Goal: Information Seeking & Learning: Learn about a topic

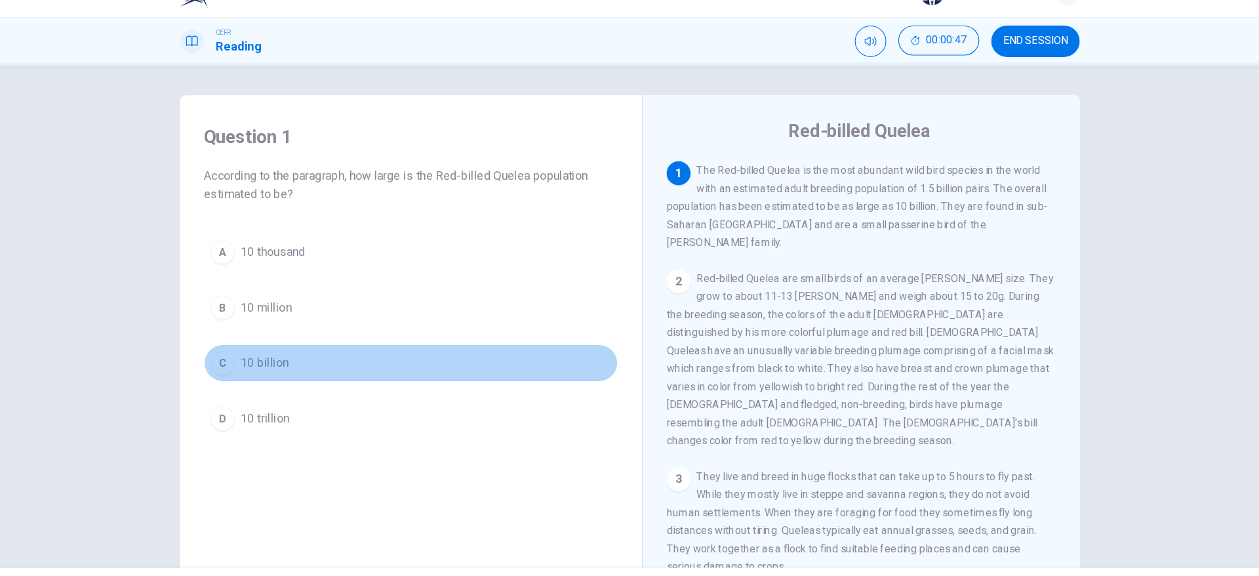
click at [277, 346] on div "C" at bounding box center [273, 344] width 21 height 21
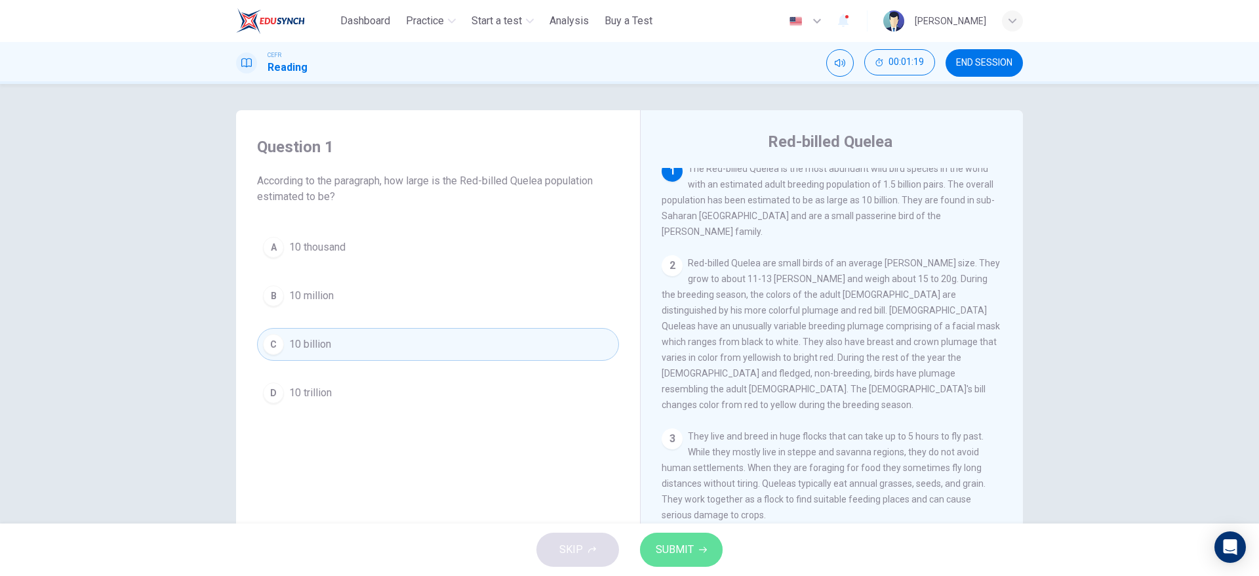
click at [663, 557] on span "SUBMIT" at bounding box center [675, 549] width 38 height 18
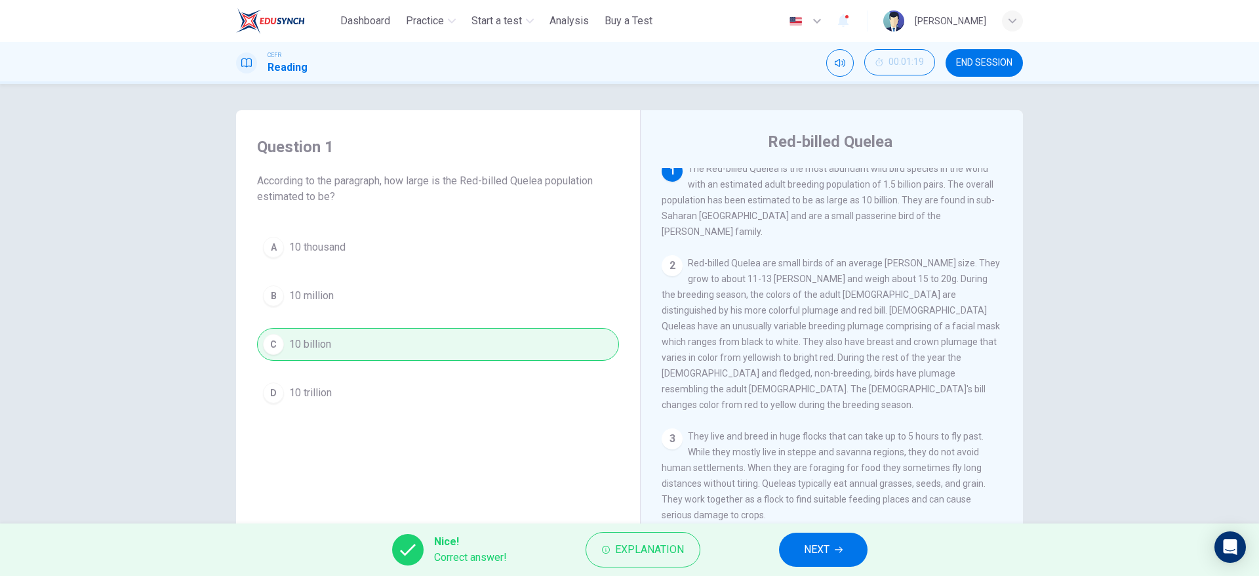
scroll to position [6, 0]
click at [840, 542] on button "NEXT" at bounding box center [823, 549] width 88 height 34
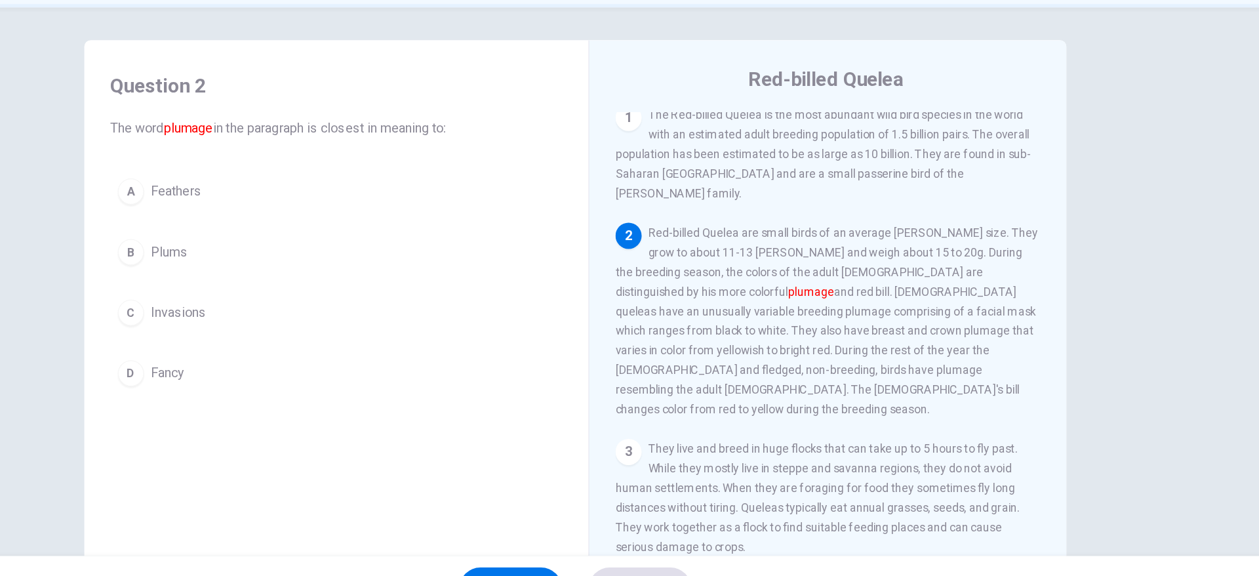
click at [846, 393] on div "1 The Red-billed Quelea is the most abundant wild bird species in the world wit…" at bounding box center [840, 367] width 358 height 398
click at [315, 221] on button "A Feathers" at bounding box center [438, 231] width 362 height 33
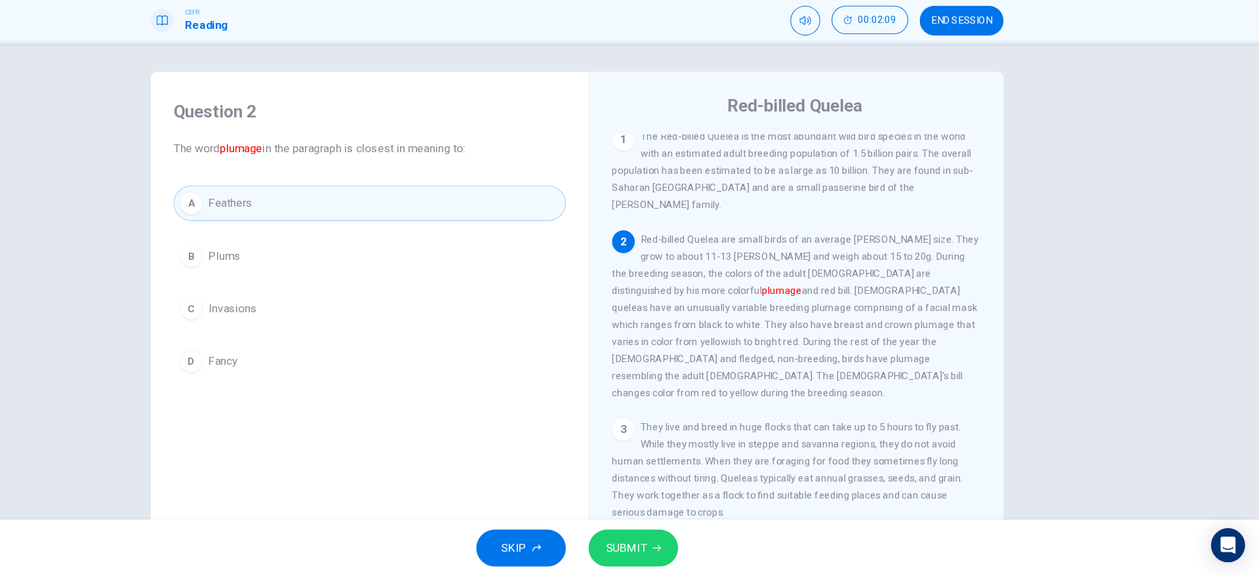
scroll to position [0, 0]
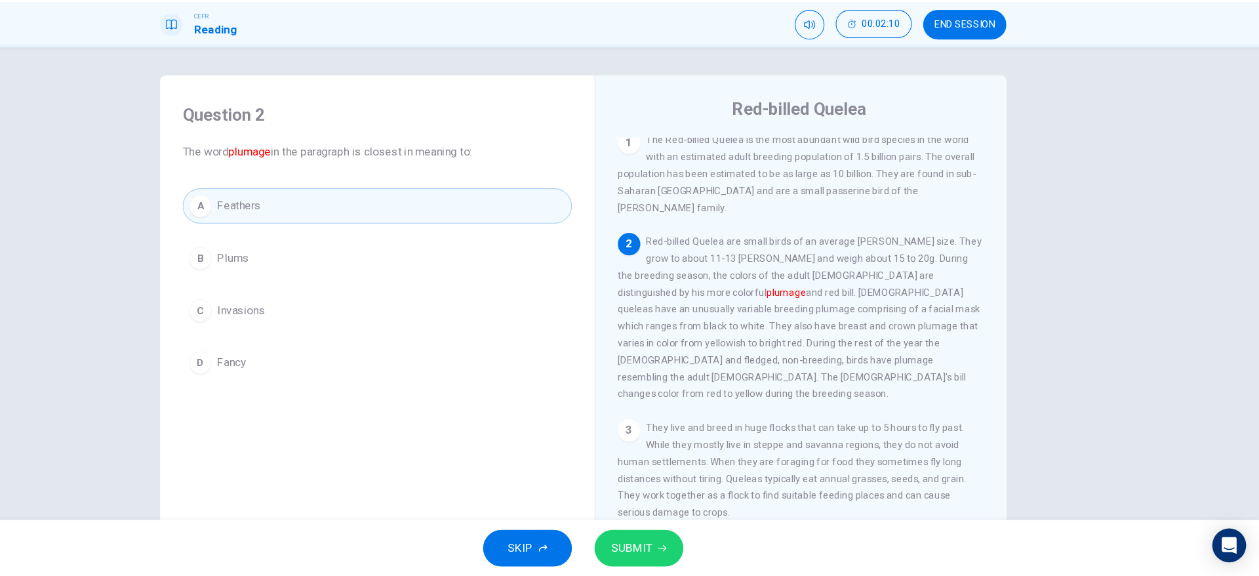
click at [644, 545] on button "SUBMIT" at bounding box center [681, 549] width 83 height 34
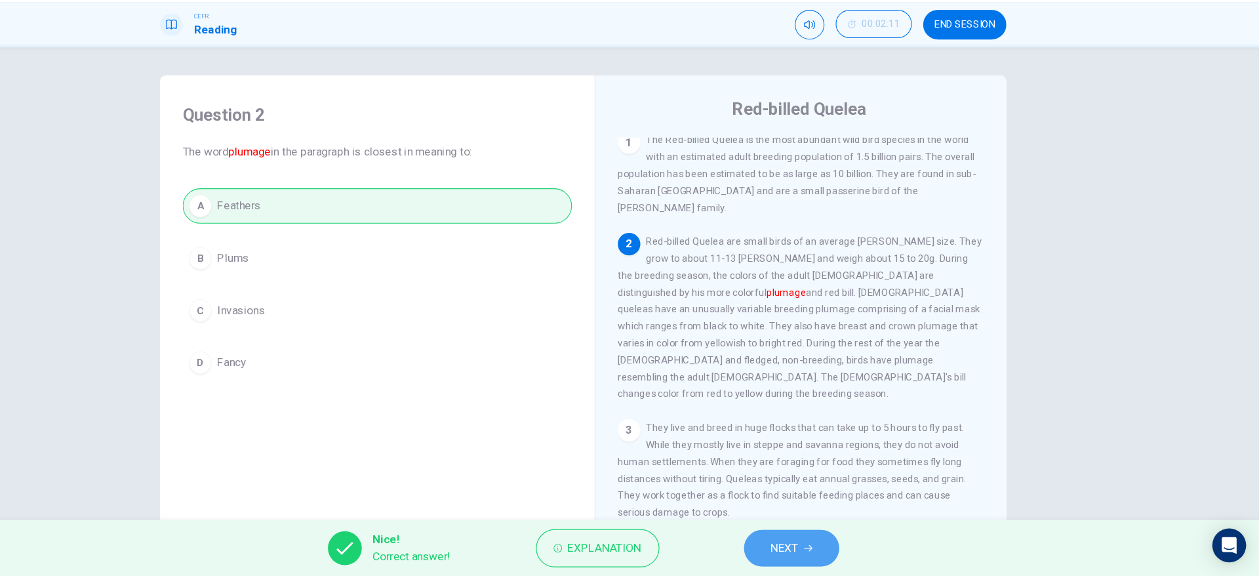
click at [798, 553] on button "NEXT" at bounding box center [823, 549] width 88 height 34
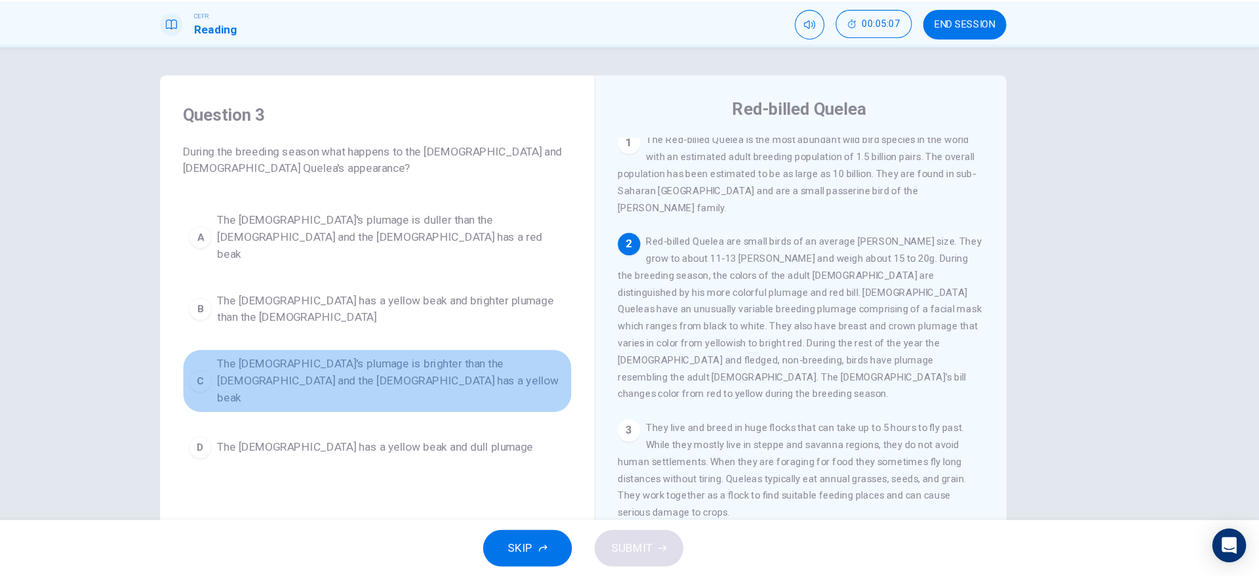
click at [316, 364] on button "C The [DEMOGRAPHIC_DATA]'s plumage is brighter than the [DEMOGRAPHIC_DATA] and …" at bounding box center [438, 393] width 362 height 59
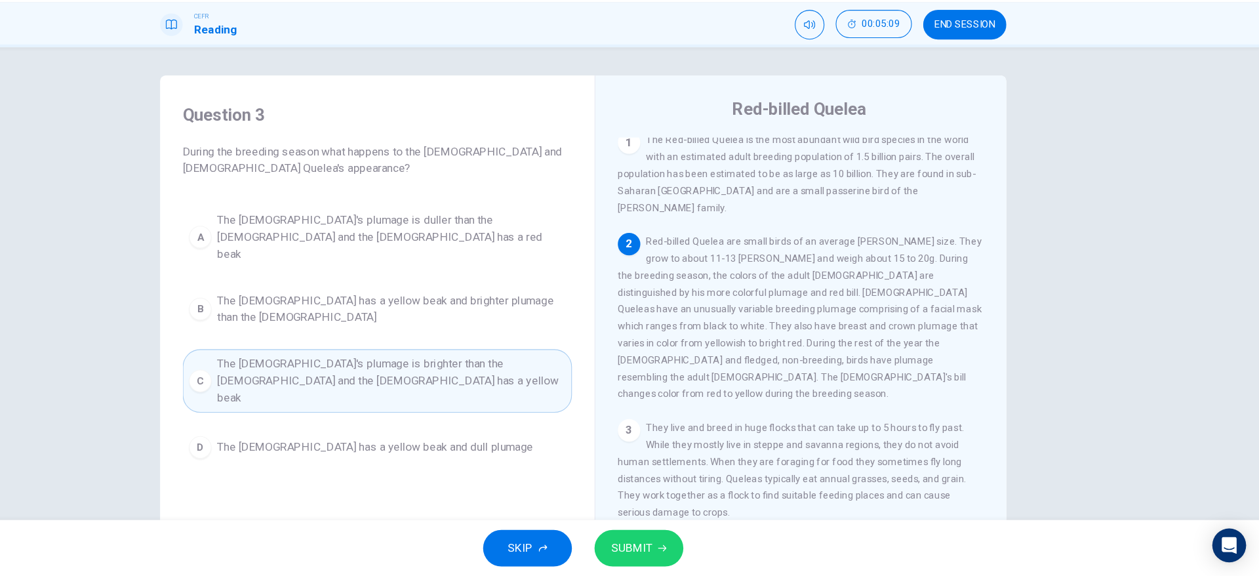
click at [688, 539] on button "SUBMIT" at bounding box center [681, 549] width 83 height 34
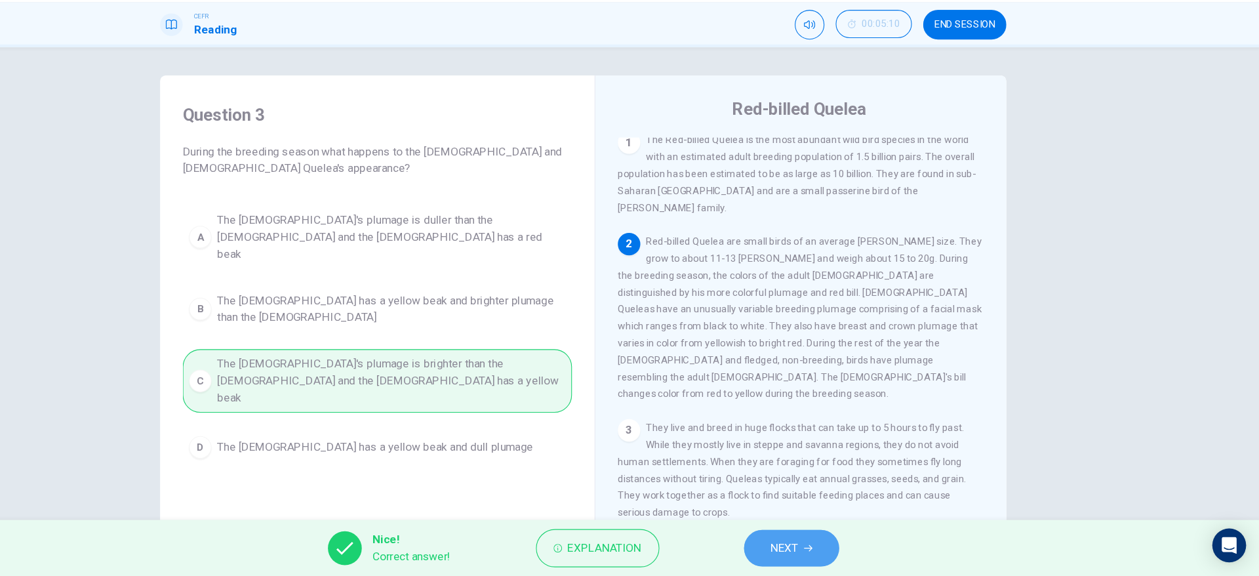
click at [845, 557] on button "NEXT" at bounding box center [823, 549] width 88 height 34
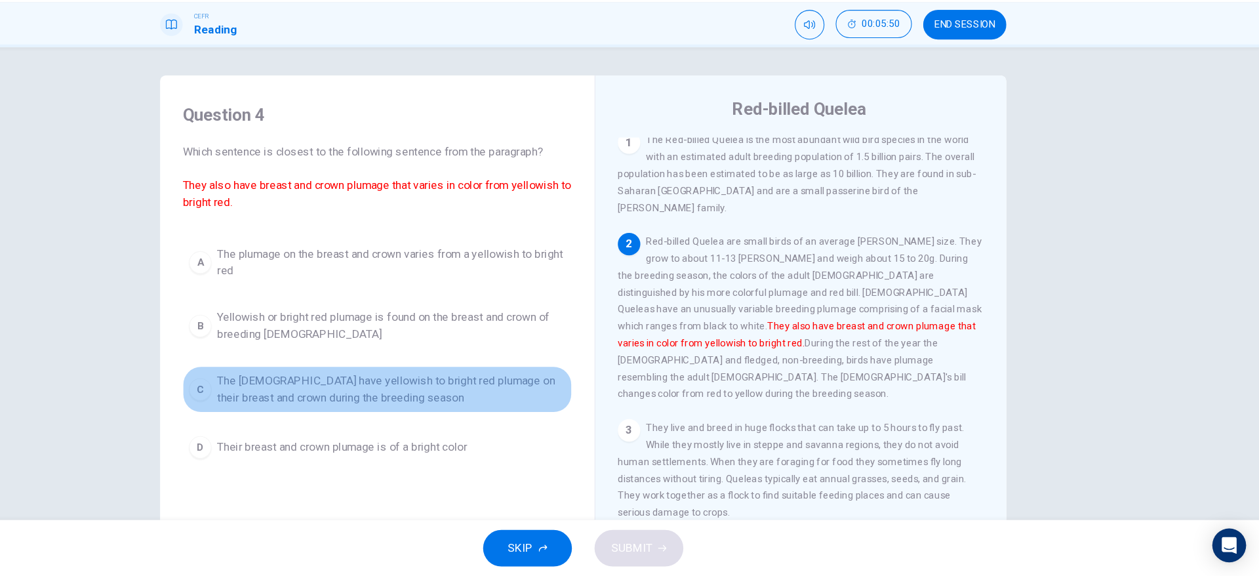
click at [463, 393] on span "The [DEMOGRAPHIC_DATA] have yellowish to bright red plumage on their breast and…" at bounding box center [451, 401] width 324 height 31
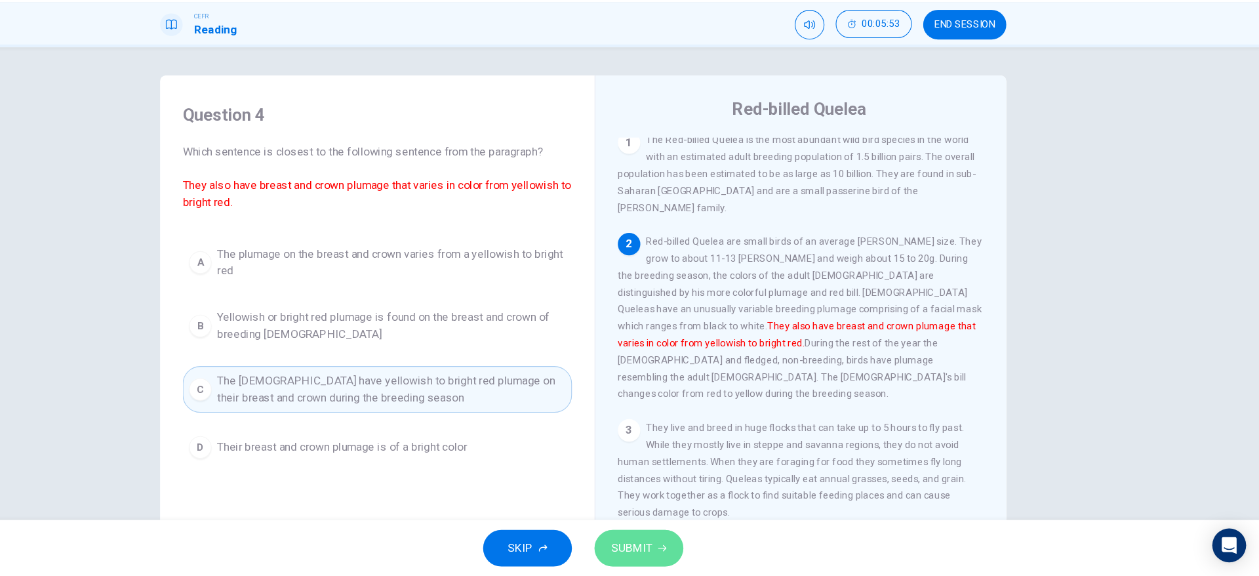
click at [658, 551] on span "SUBMIT" at bounding box center [675, 549] width 38 height 18
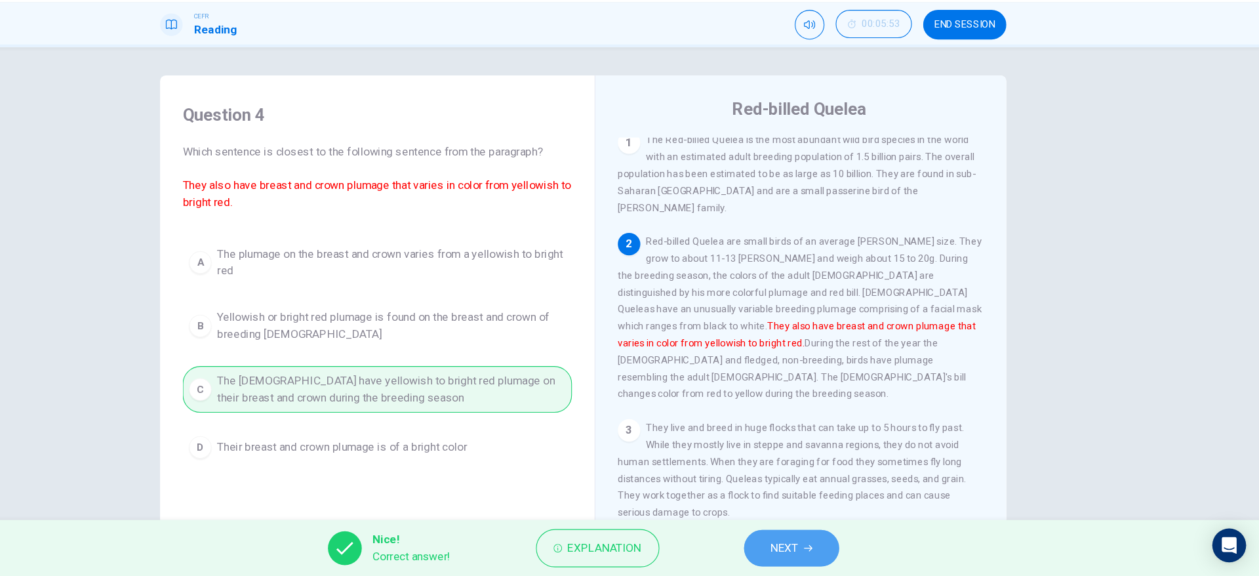
click at [834, 558] on button "NEXT" at bounding box center [823, 549] width 88 height 34
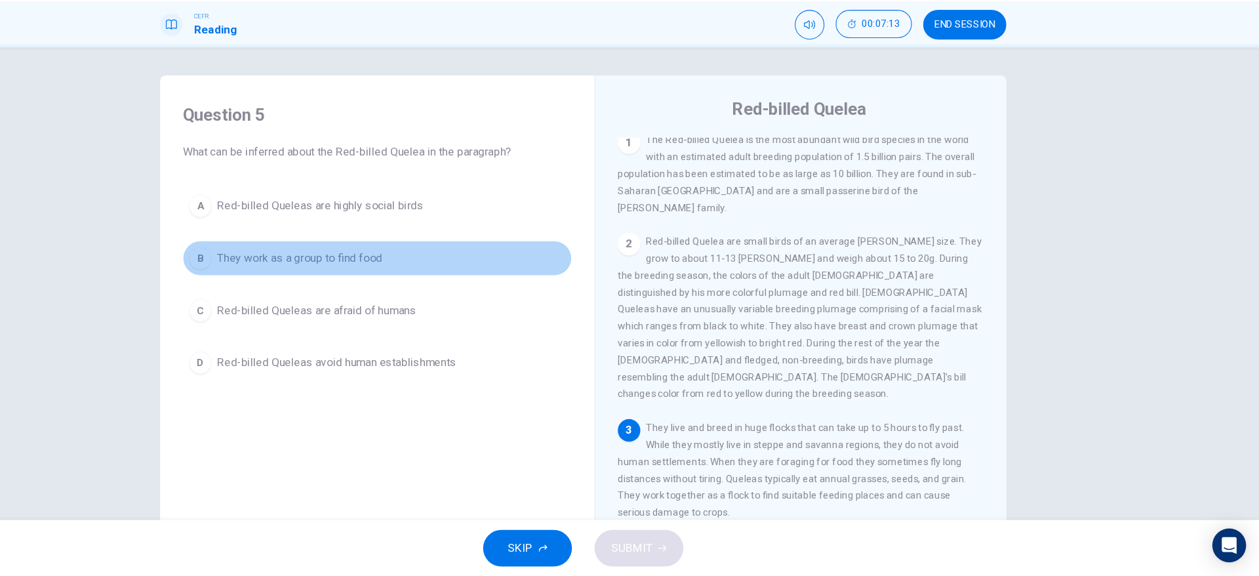
click at [443, 266] on button "B They work as a group to find food" at bounding box center [438, 280] width 362 height 33
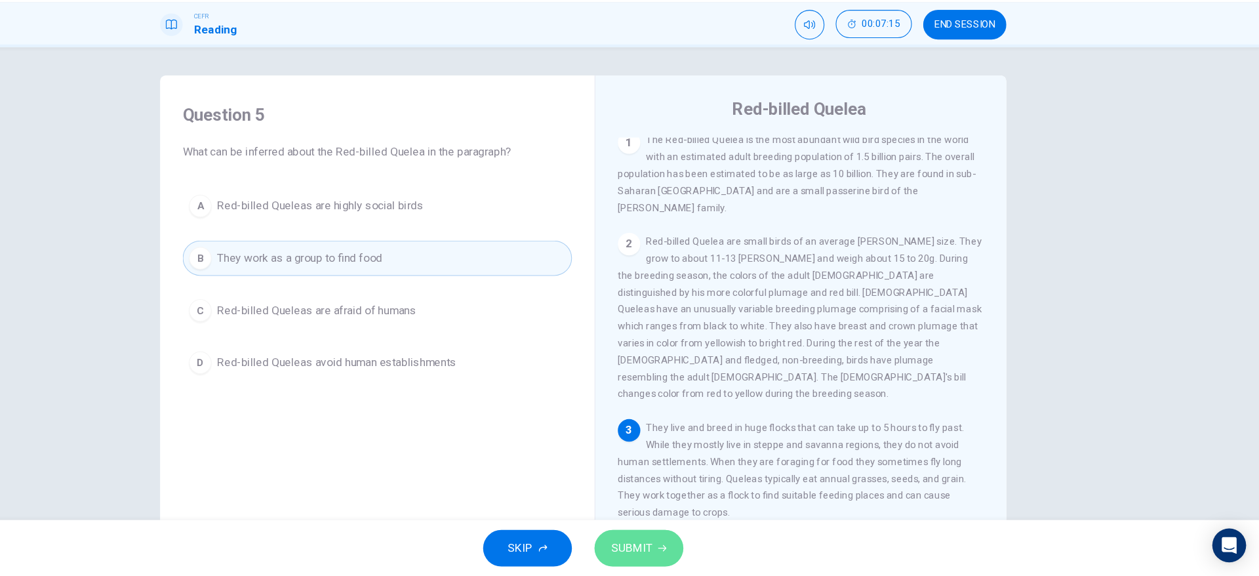
click at [668, 550] on span "SUBMIT" at bounding box center [675, 549] width 38 height 18
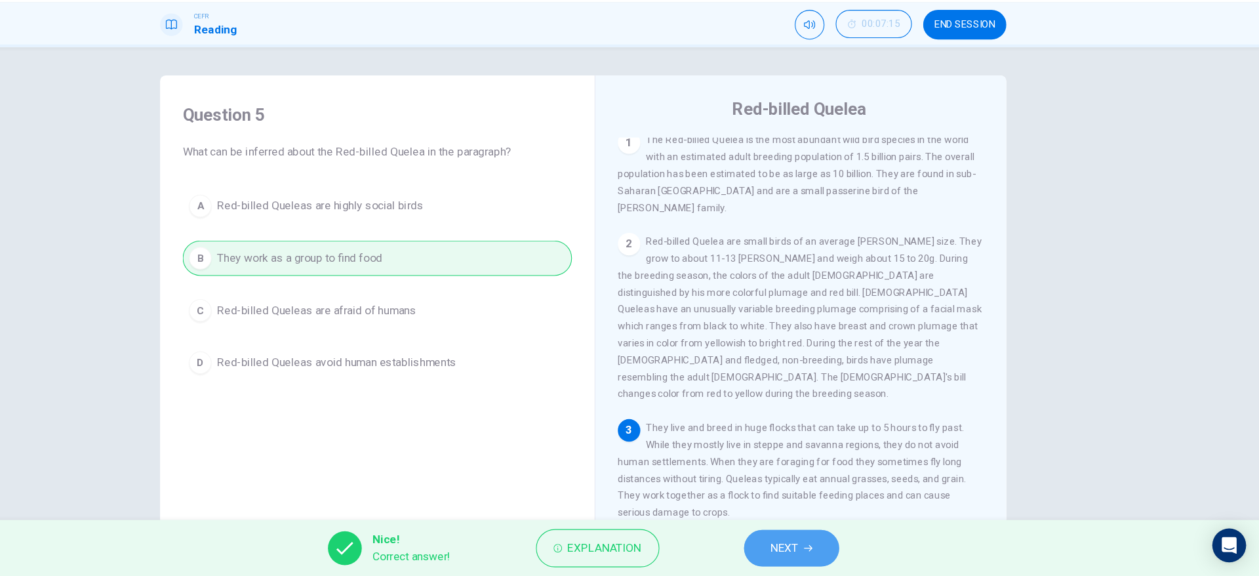
click at [817, 556] on span "NEXT" at bounding box center [817, 549] width 26 height 18
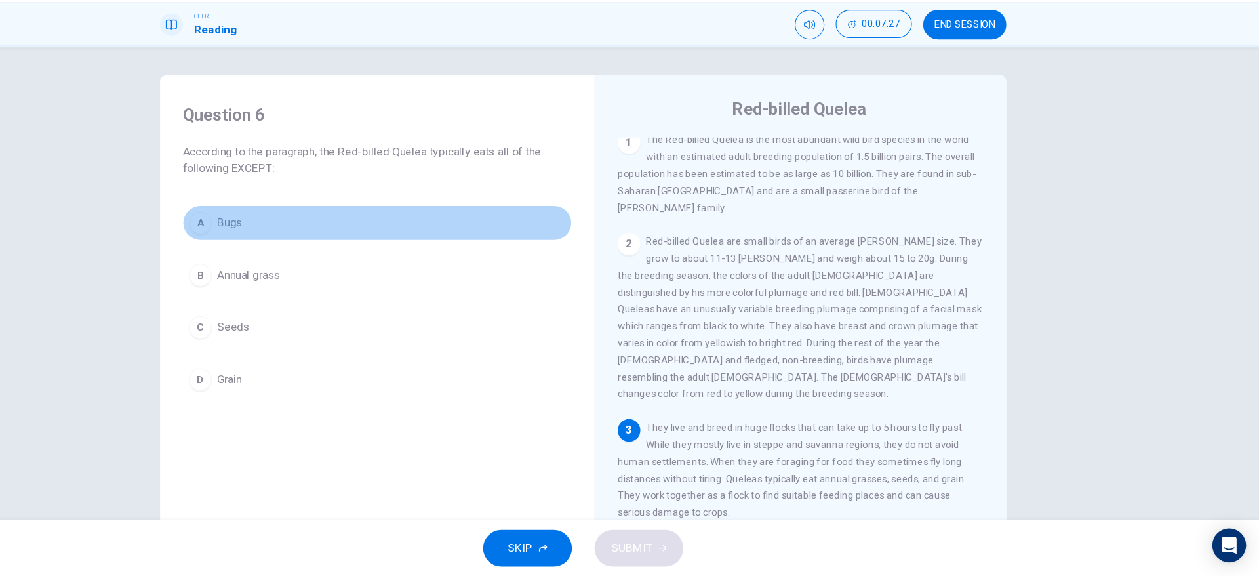
click at [391, 250] on button "A Bugs" at bounding box center [438, 247] width 362 height 33
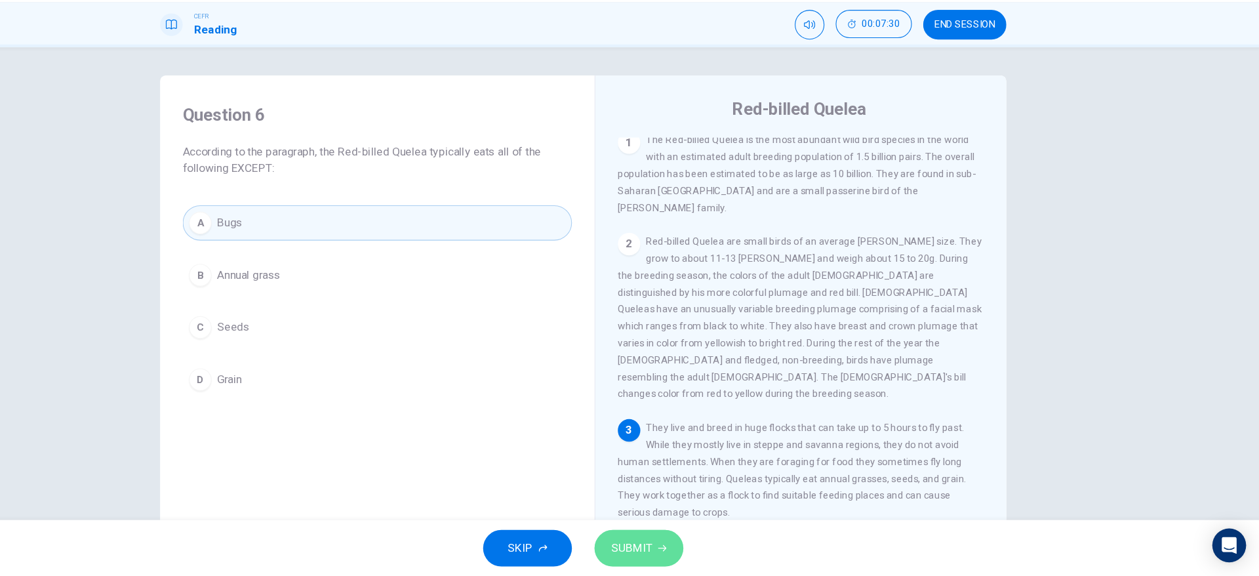
click at [652, 546] on button "SUBMIT" at bounding box center [681, 549] width 83 height 34
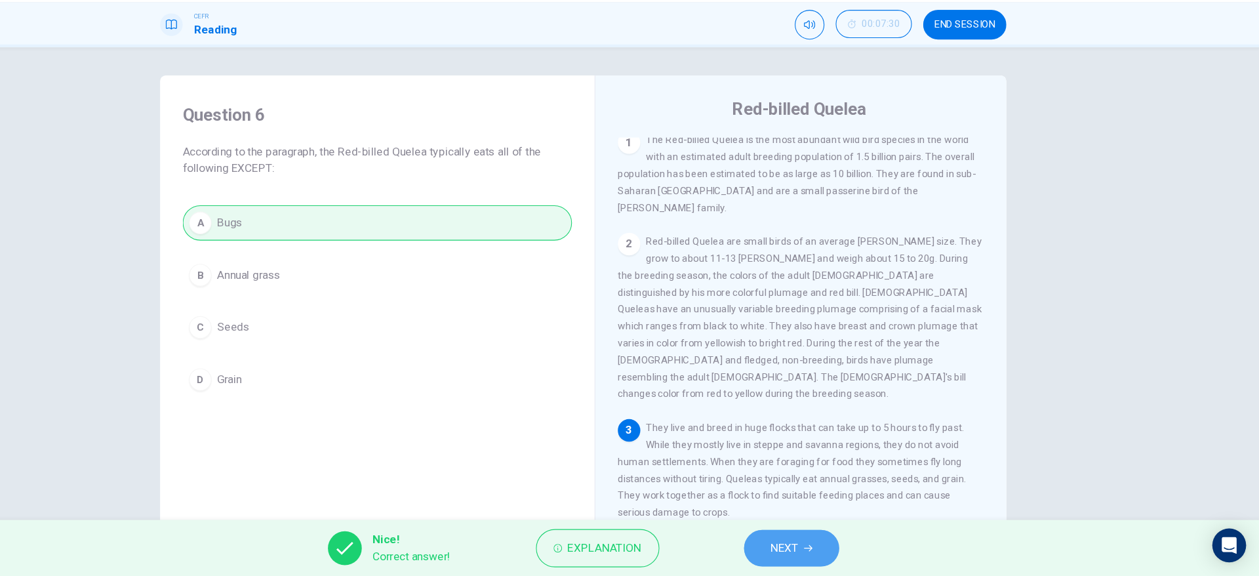
click at [836, 547] on icon "button" at bounding box center [838, 549] width 8 height 8
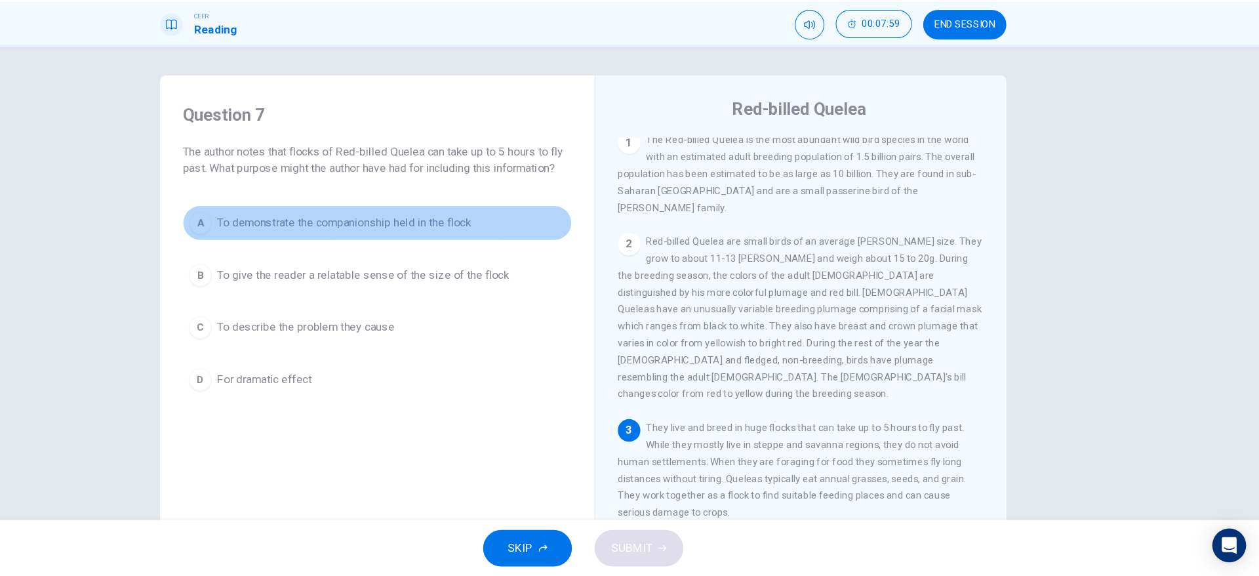
click at [564, 256] on button "A To demonstrate the companionship held in the flock" at bounding box center [438, 247] width 362 height 33
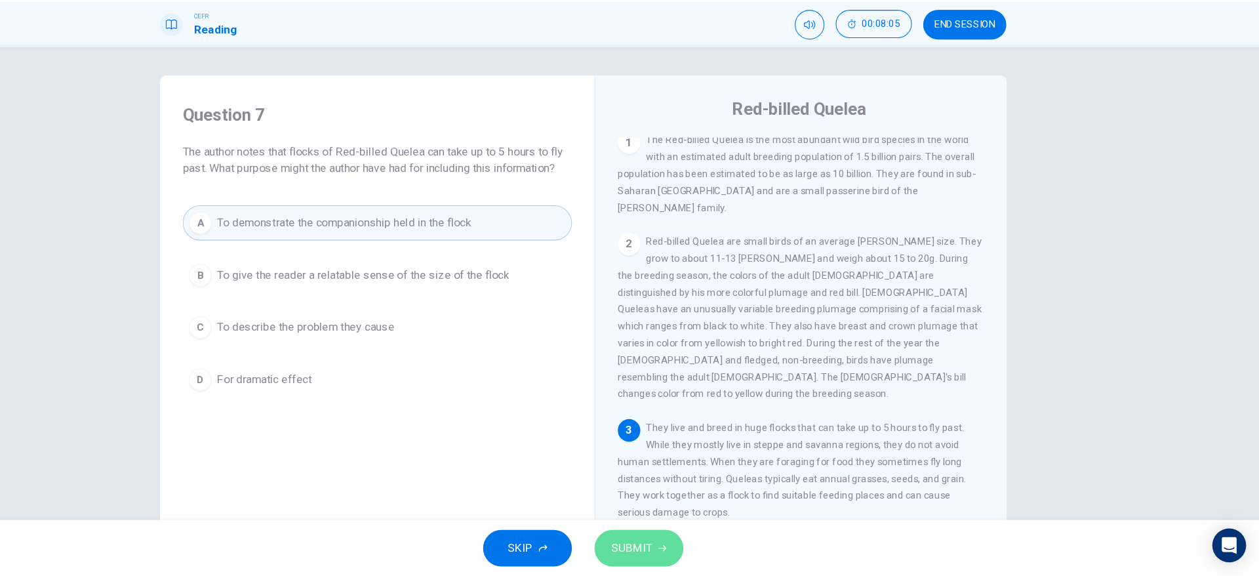
click at [702, 561] on button "SUBMIT" at bounding box center [681, 549] width 83 height 34
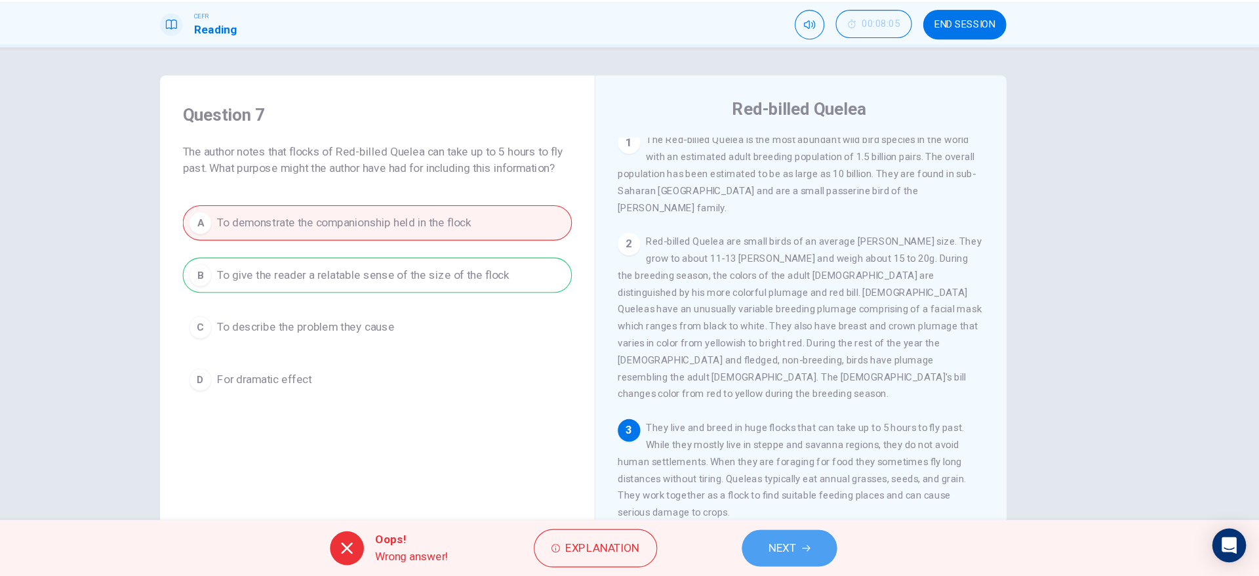
click at [834, 554] on button "NEXT" at bounding box center [821, 549] width 88 height 34
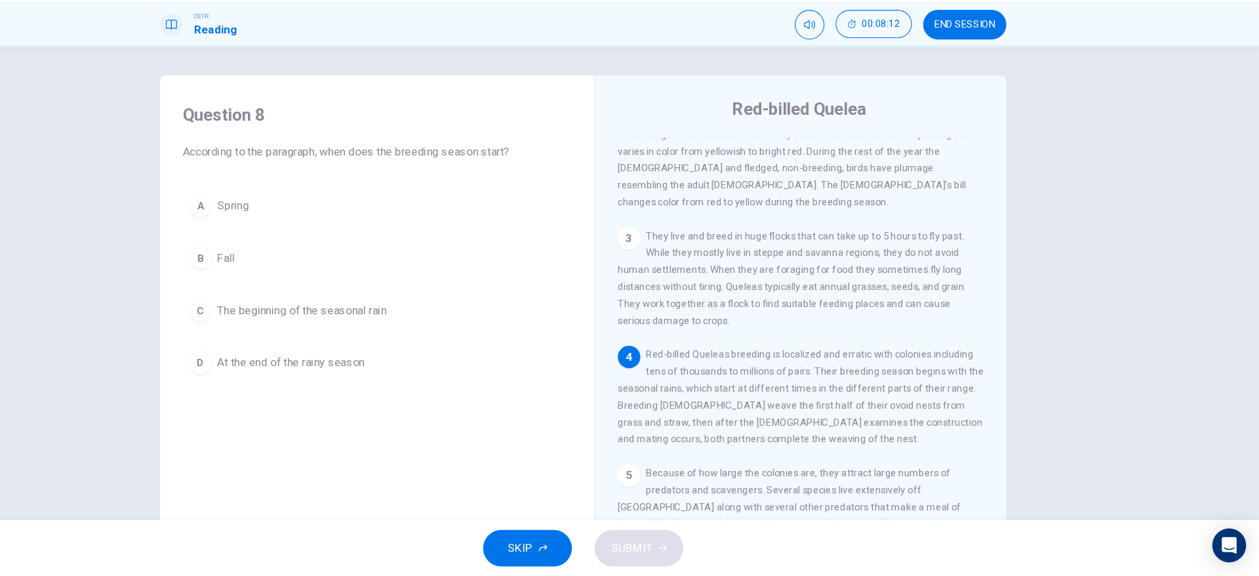
scroll to position [196, 0]
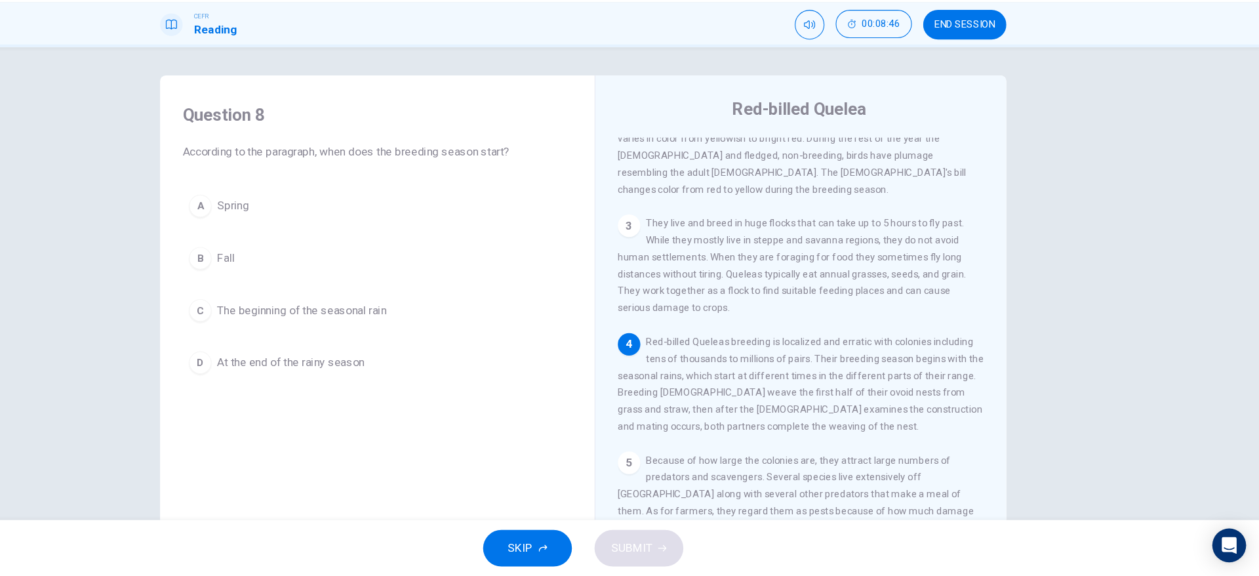
click at [402, 323] on span "The beginning of the seasonal rain" at bounding box center [367, 329] width 157 height 16
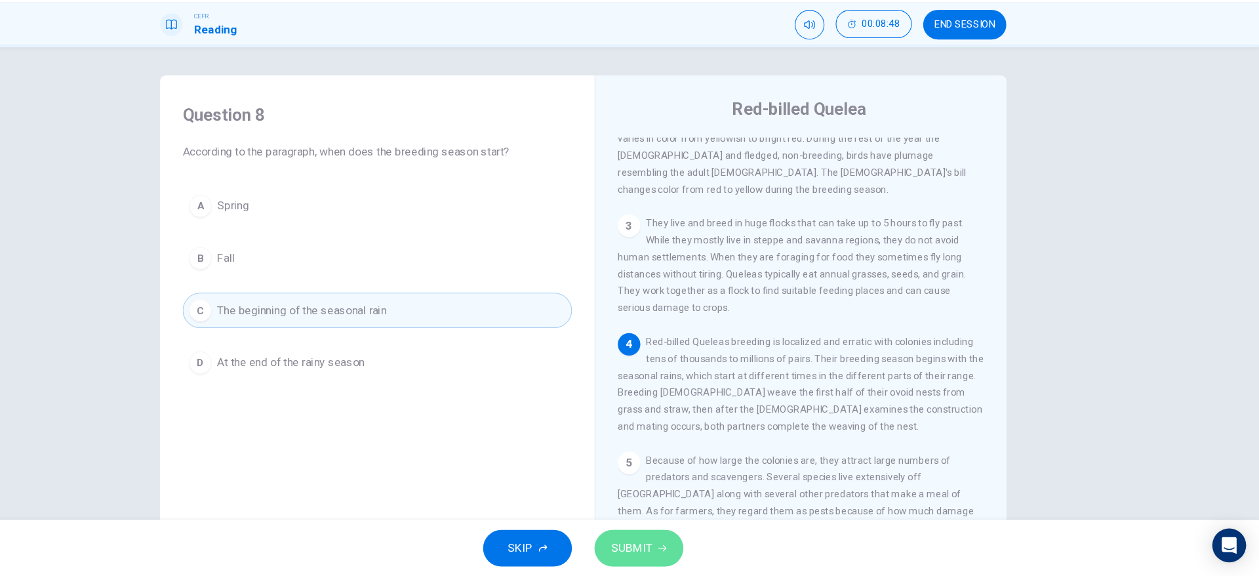
click at [697, 564] on button "SUBMIT" at bounding box center [681, 549] width 83 height 34
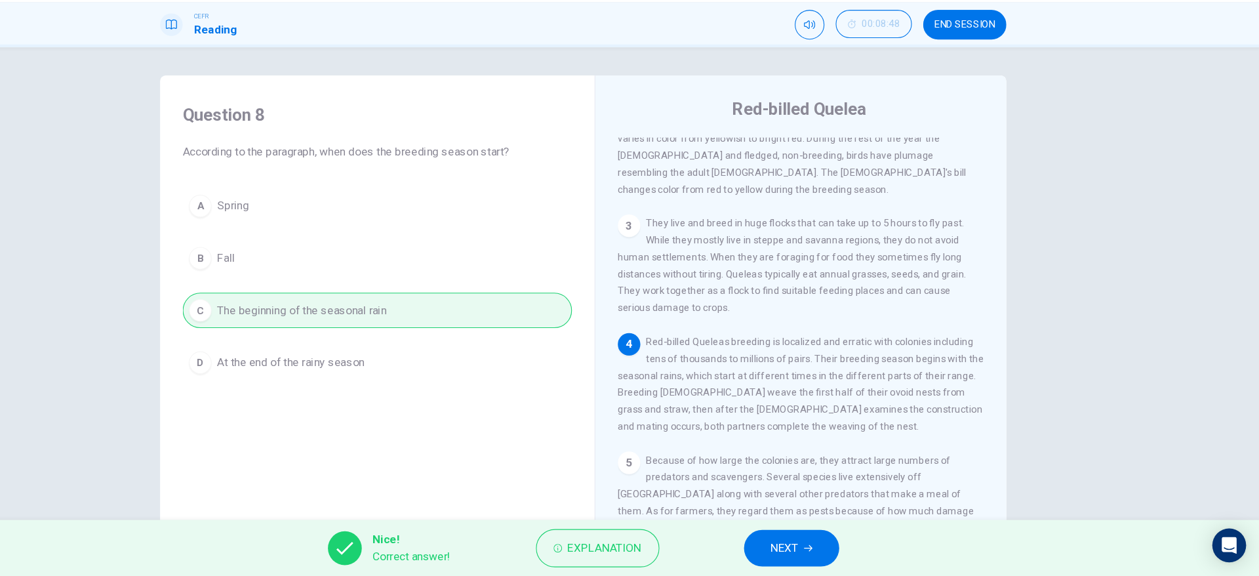
click at [820, 565] on button "NEXT" at bounding box center [823, 549] width 88 height 34
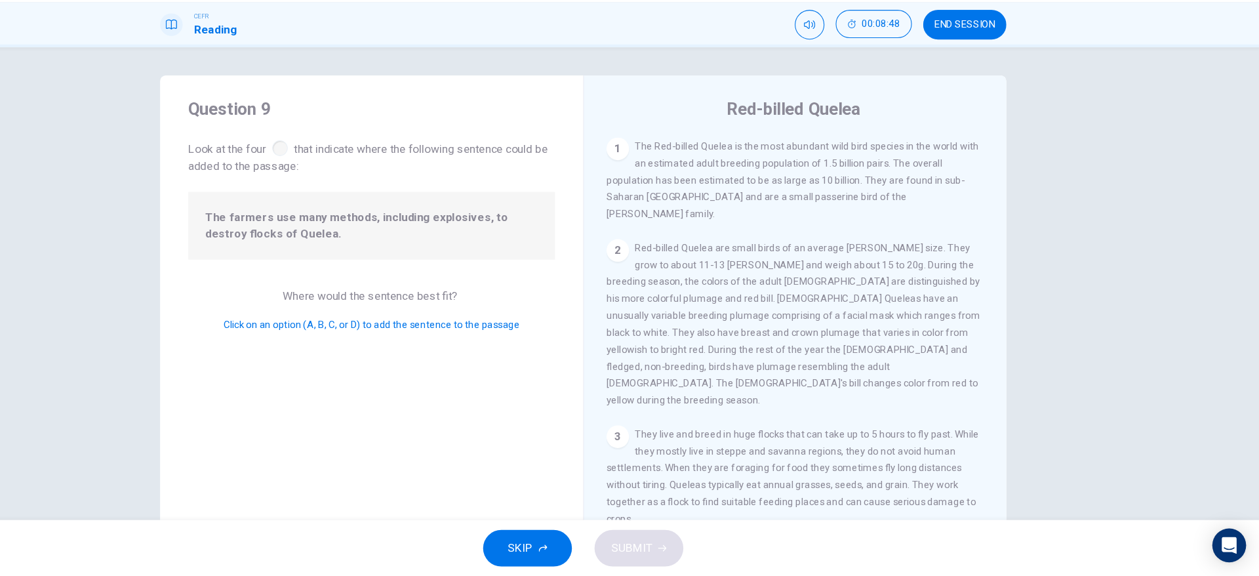
scroll to position [243, 0]
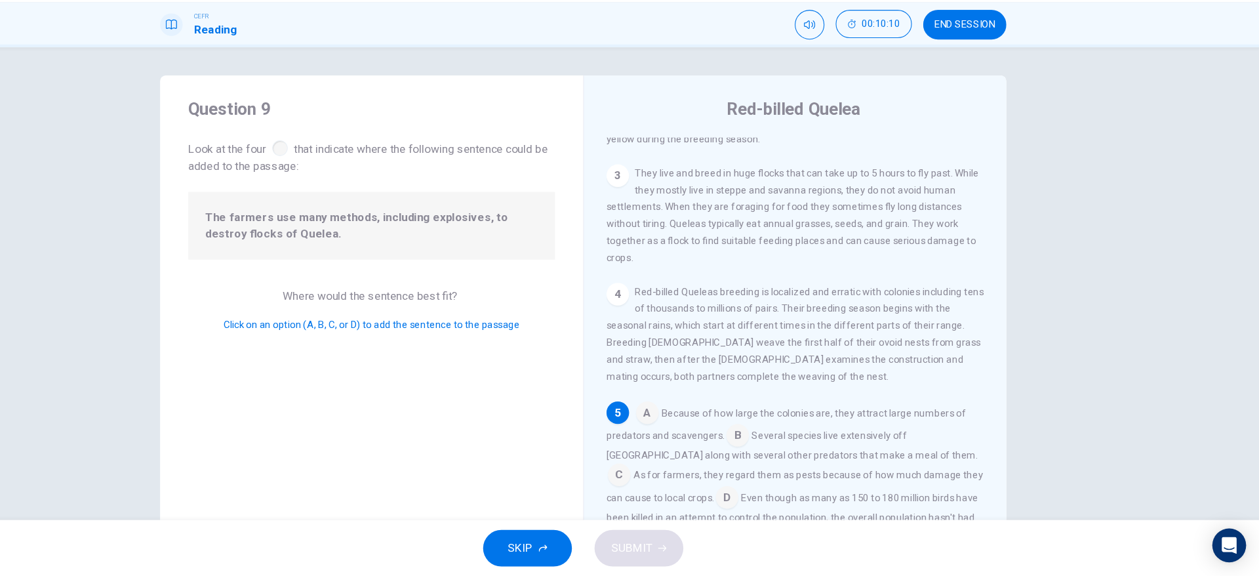
click at [685, 414] on input at bounding box center [688, 424] width 21 height 21
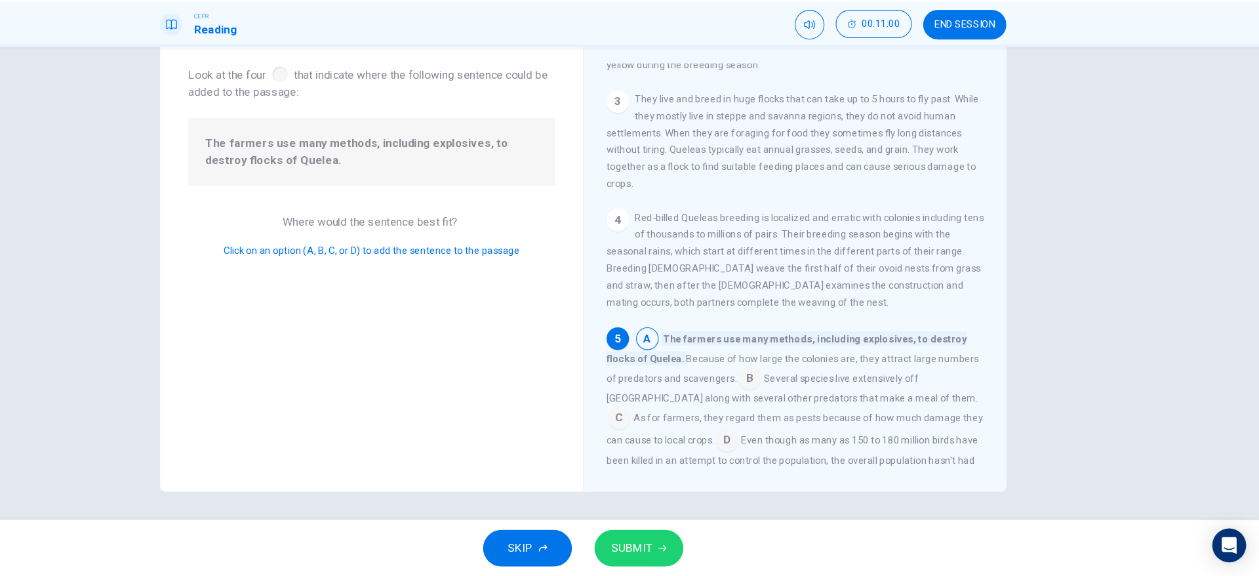
scroll to position [258, 0]
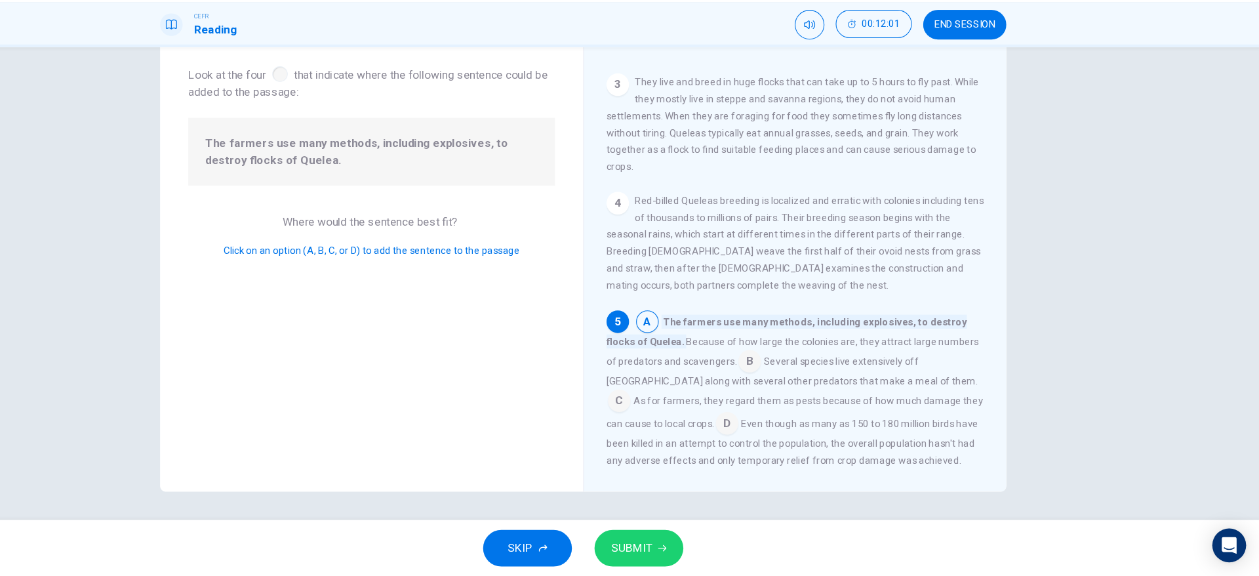
click at [746, 527] on div "SKIP SUBMIT" at bounding box center [629, 549] width 1259 height 52
click at [753, 424] on input at bounding box center [763, 434] width 21 height 21
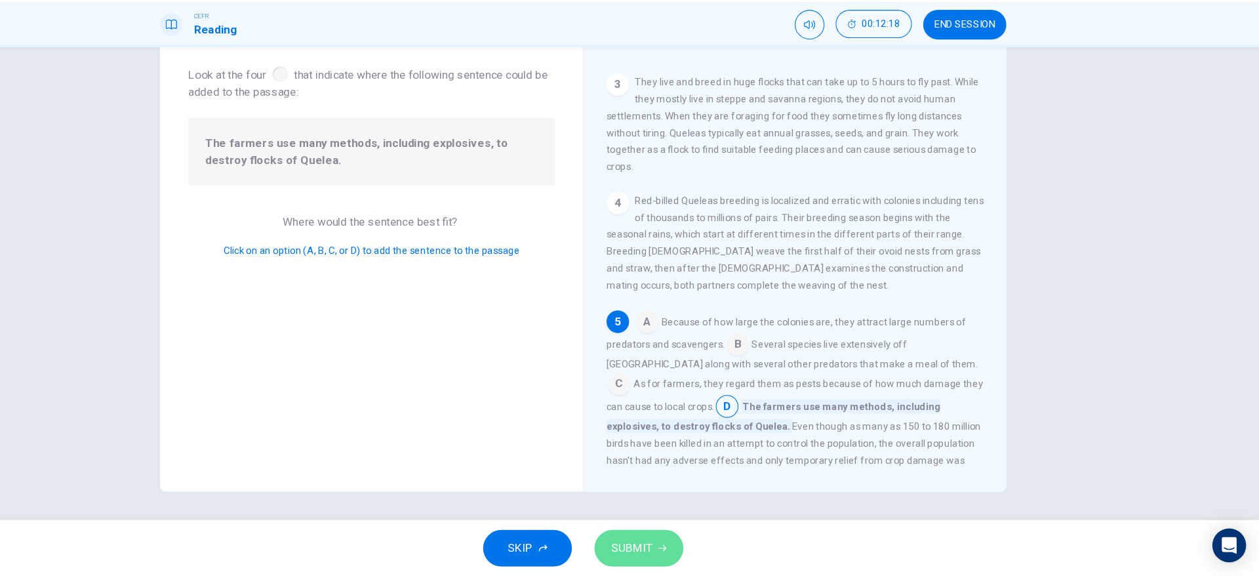
click at [662, 546] on span "SUBMIT" at bounding box center [675, 549] width 38 height 18
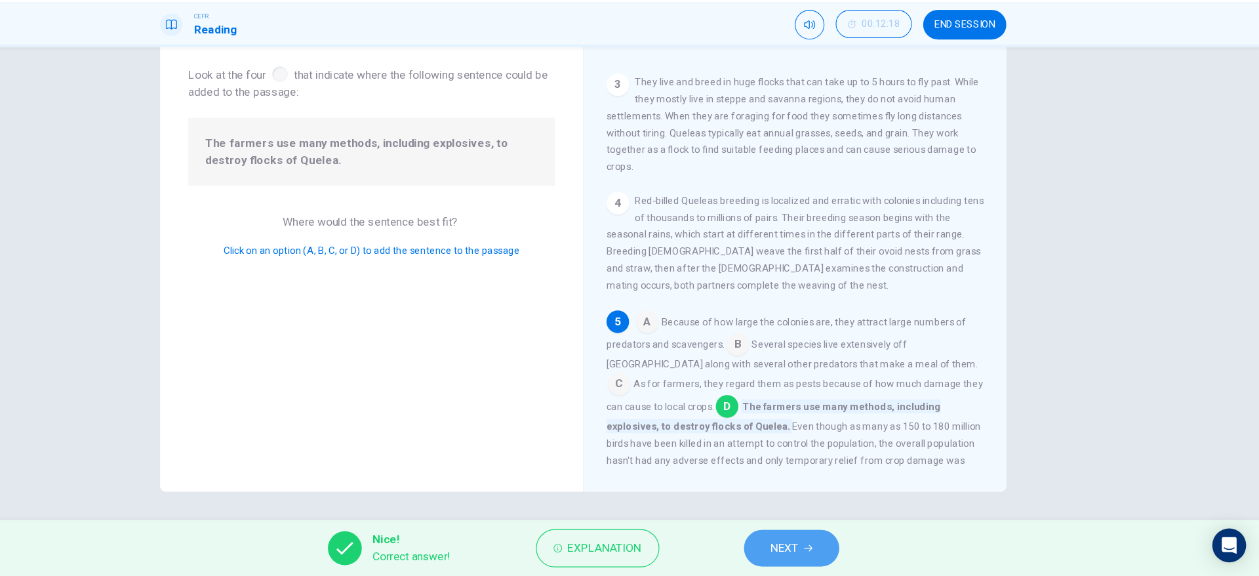
click at [820, 538] on button "NEXT" at bounding box center [823, 549] width 88 height 34
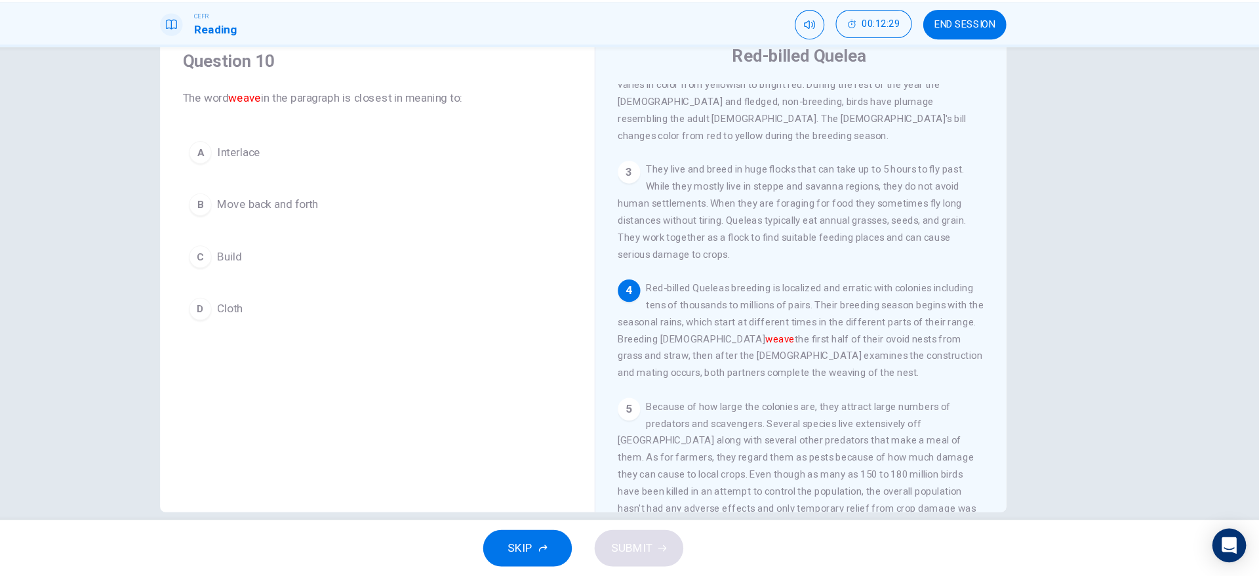
scroll to position [205, 0]
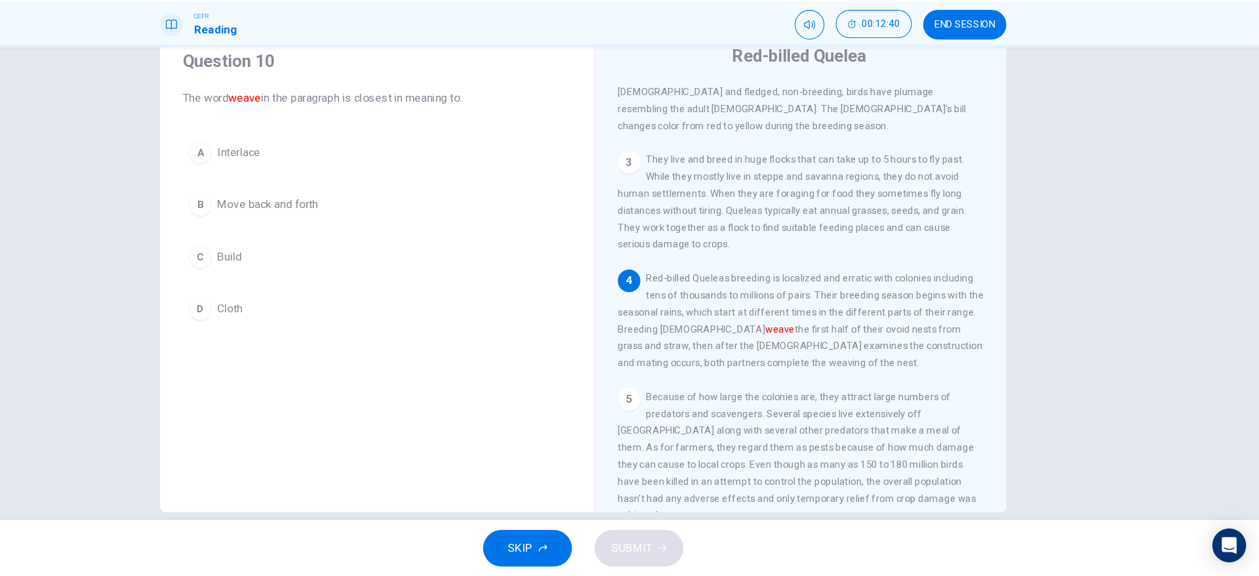
click at [289, 278] on span "Build" at bounding box center [300, 279] width 23 height 16
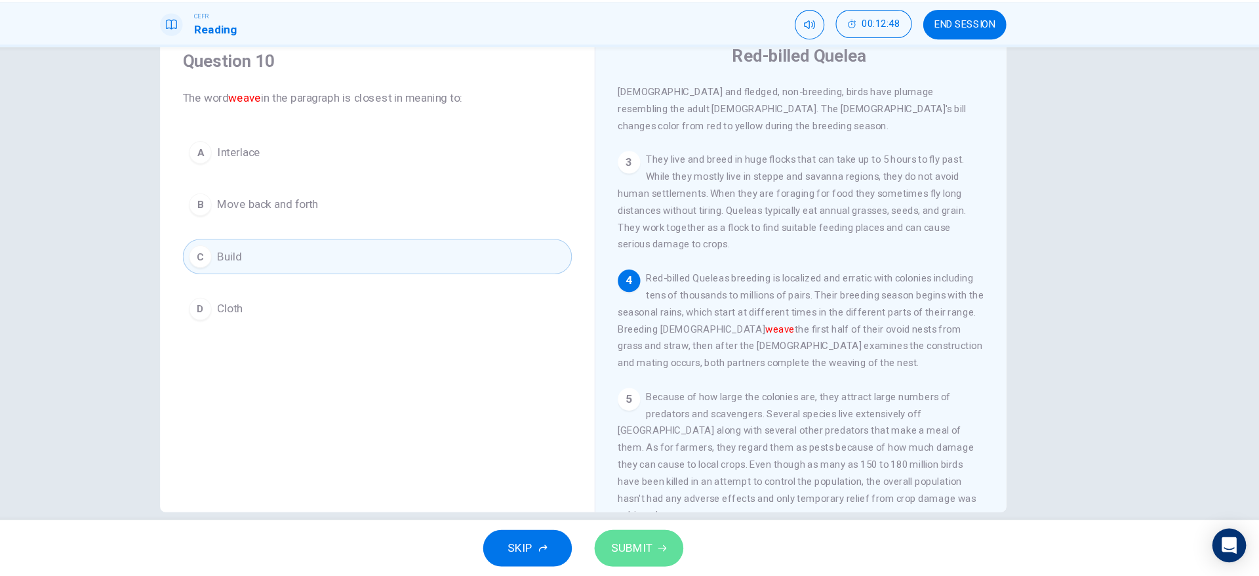
drag, startPoint x: 669, startPoint y: 547, endPoint x: 663, endPoint y: 543, distance: 6.7
click at [663, 543] on span "SUBMIT" at bounding box center [675, 549] width 38 height 18
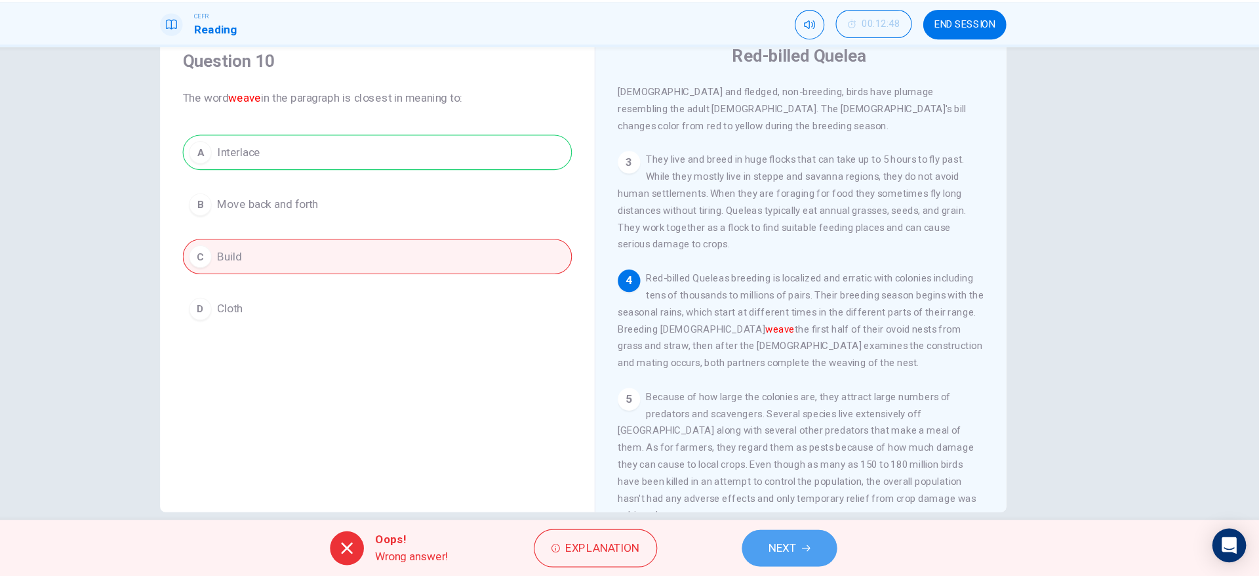
click at [842, 555] on button "NEXT" at bounding box center [821, 549] width 88 height 34
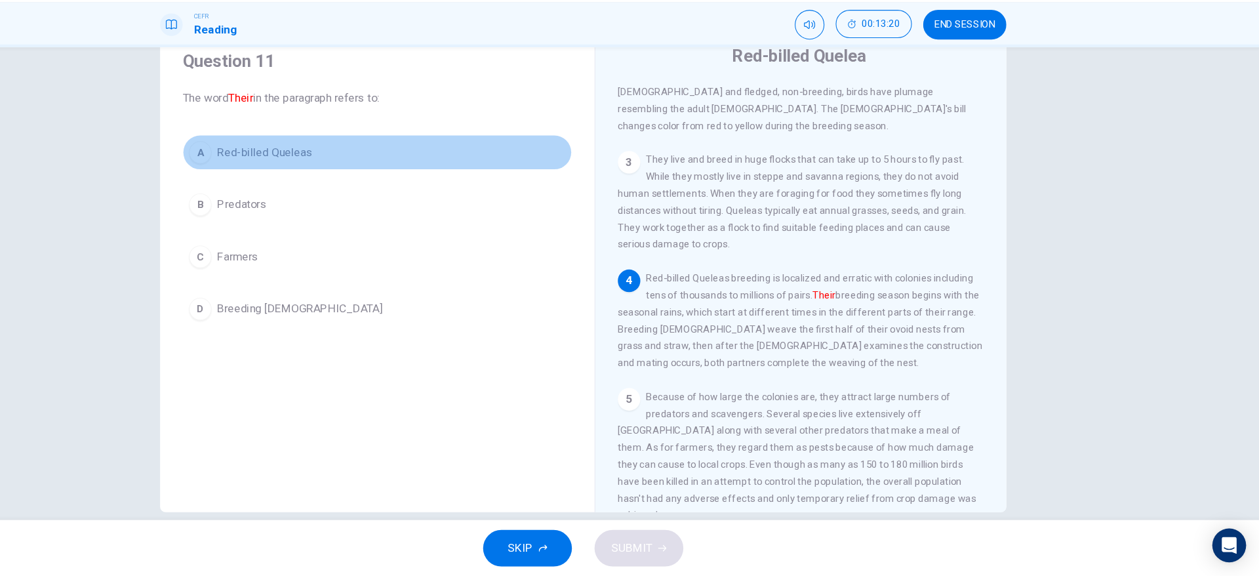
click at [309, 193] on button "A Red-billed Queleas" at bounding box center [438, 181] width 362 height 33
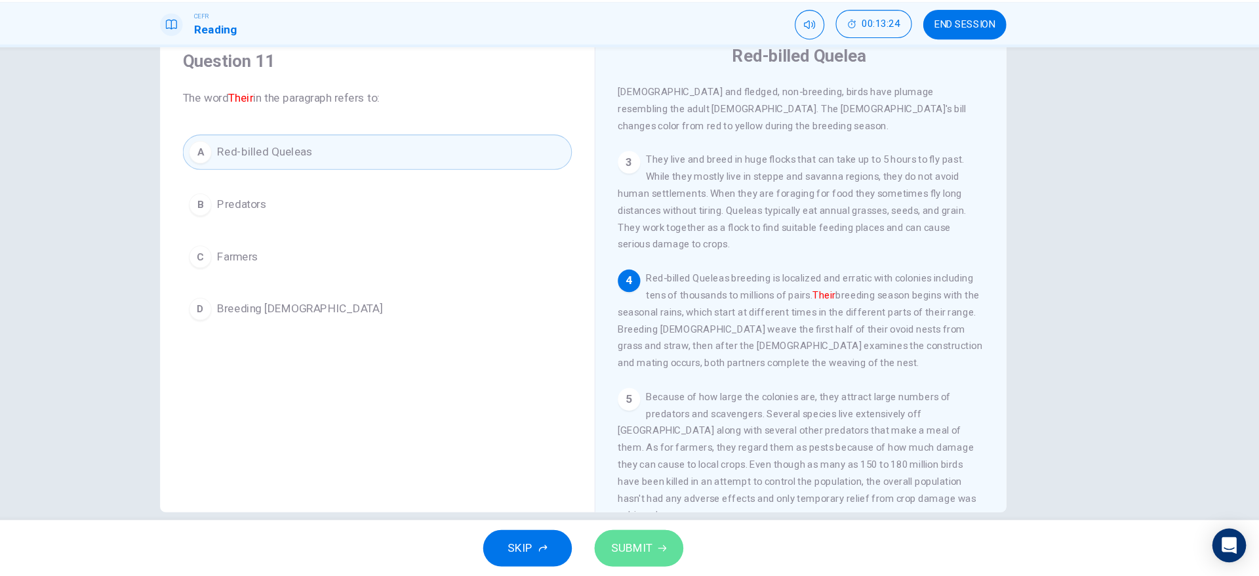
click at [694, 549] on button "SUBMIT" at bounding box center [681, 549] width 83 height 34
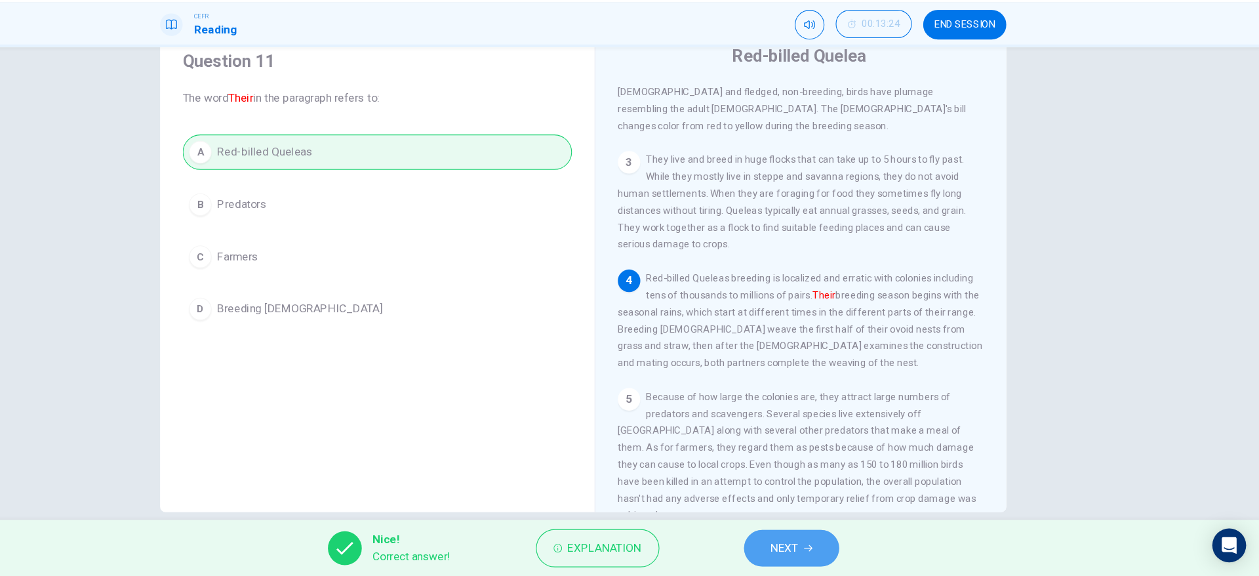
click at [824, 548] on span "NEXT" at bounding box center [817, 549] width 26 height 18
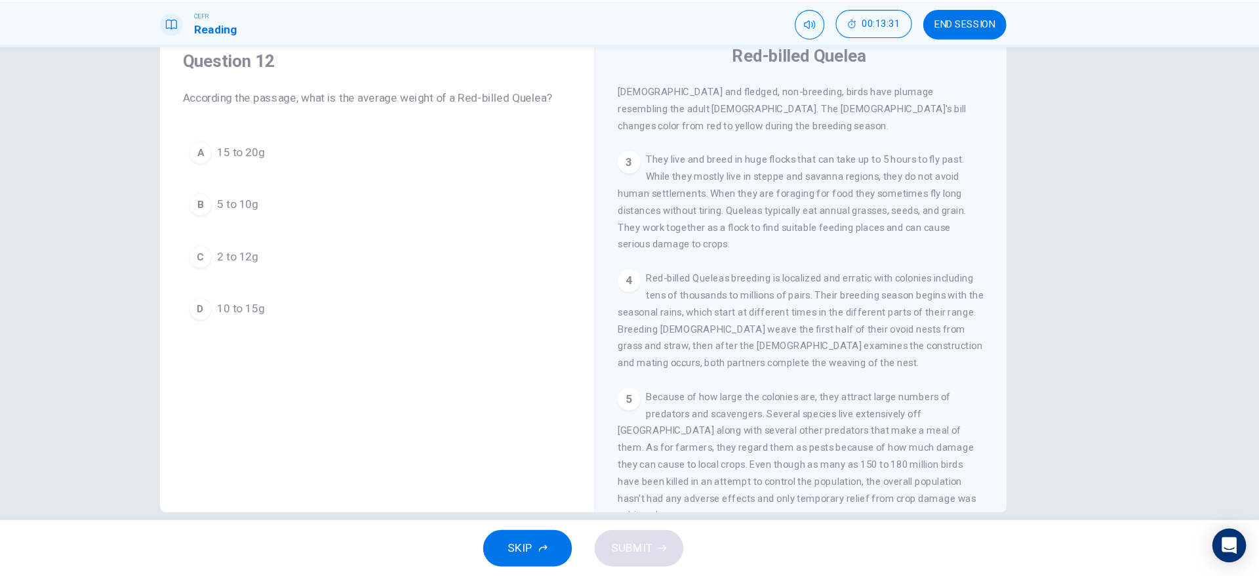
scroll to position [0, 0]
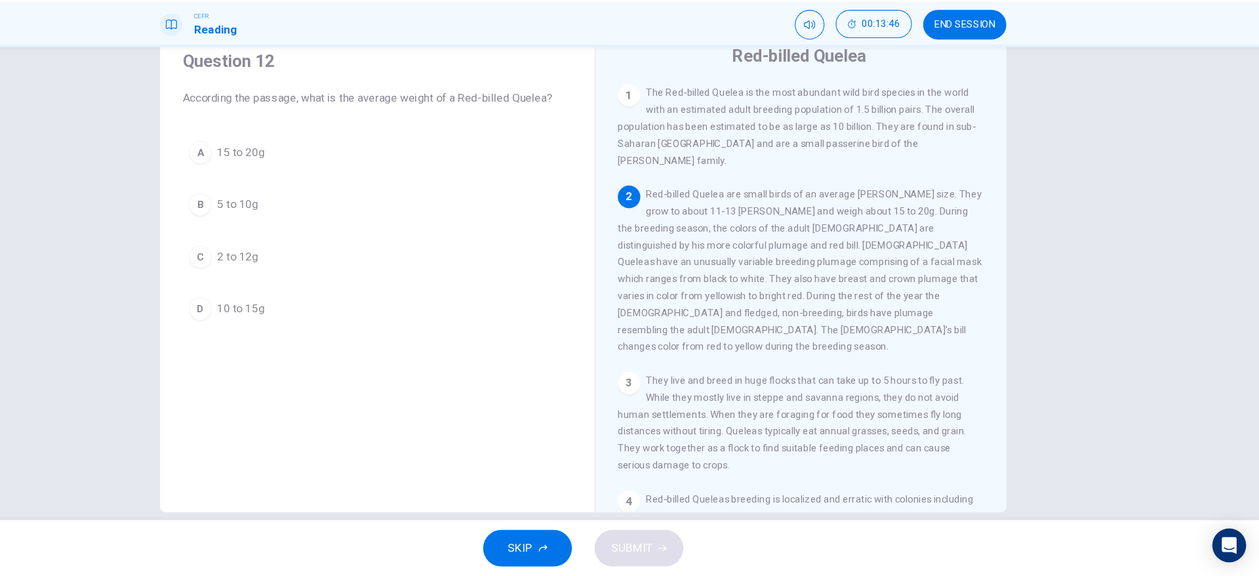
click at [353, 189] on button "A 15 to 20g" at bounding box center [438, 181] width 362 height 33
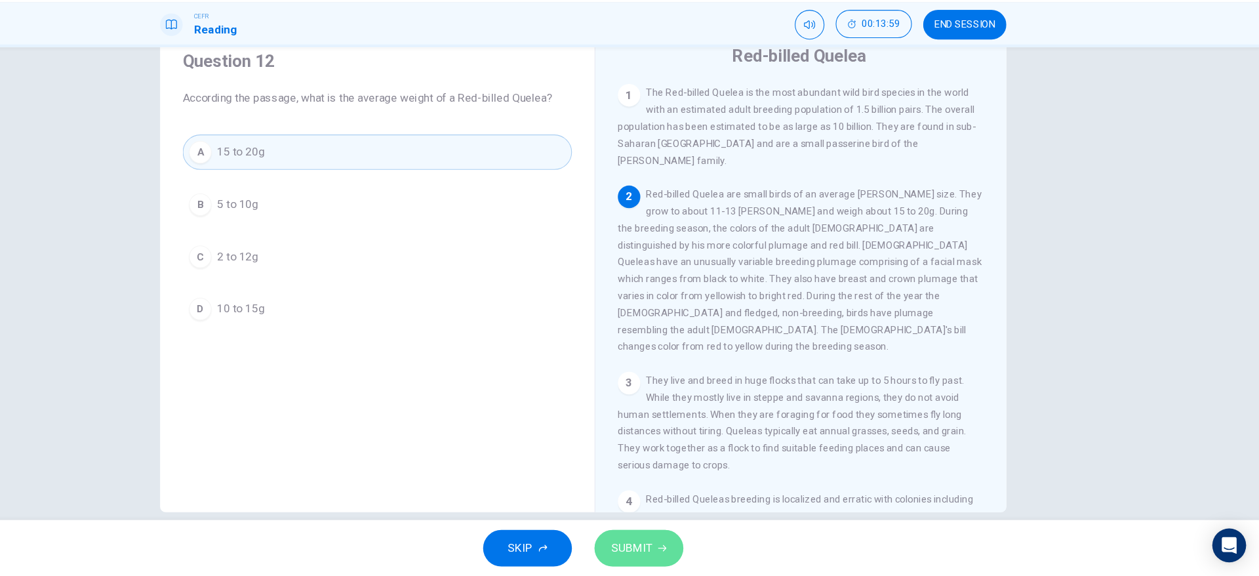
click at [684, 554] on span "SUBMIT" at bounding box center [675, 549] width 38 height 18
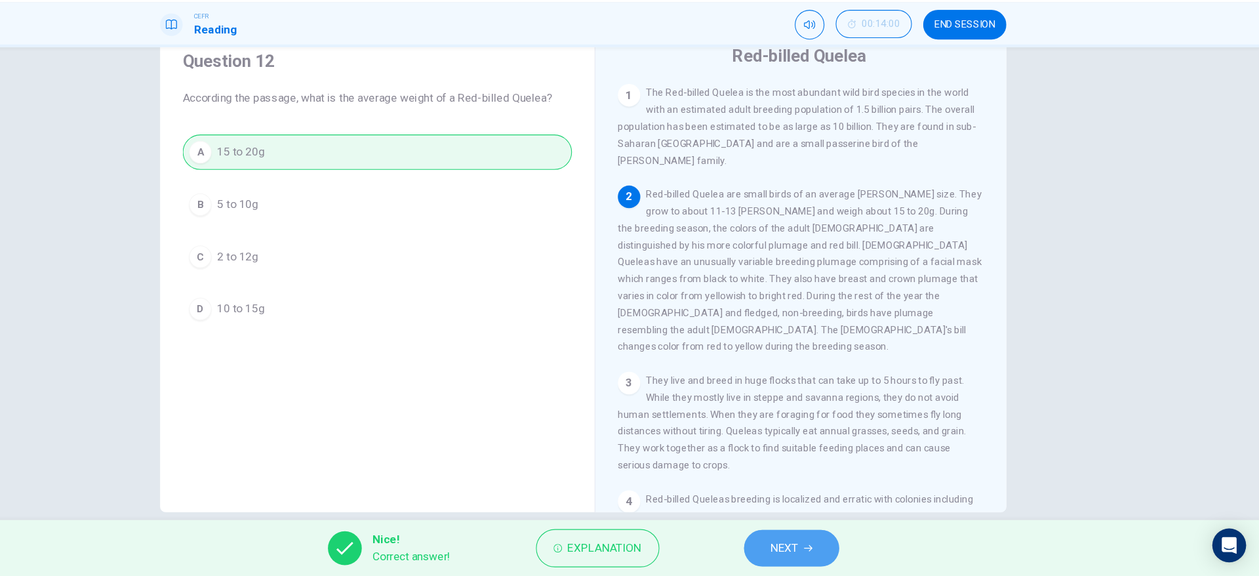
click at [821, 553] on span "NEXT" at bounding box center [817, 549] width 26 height 18
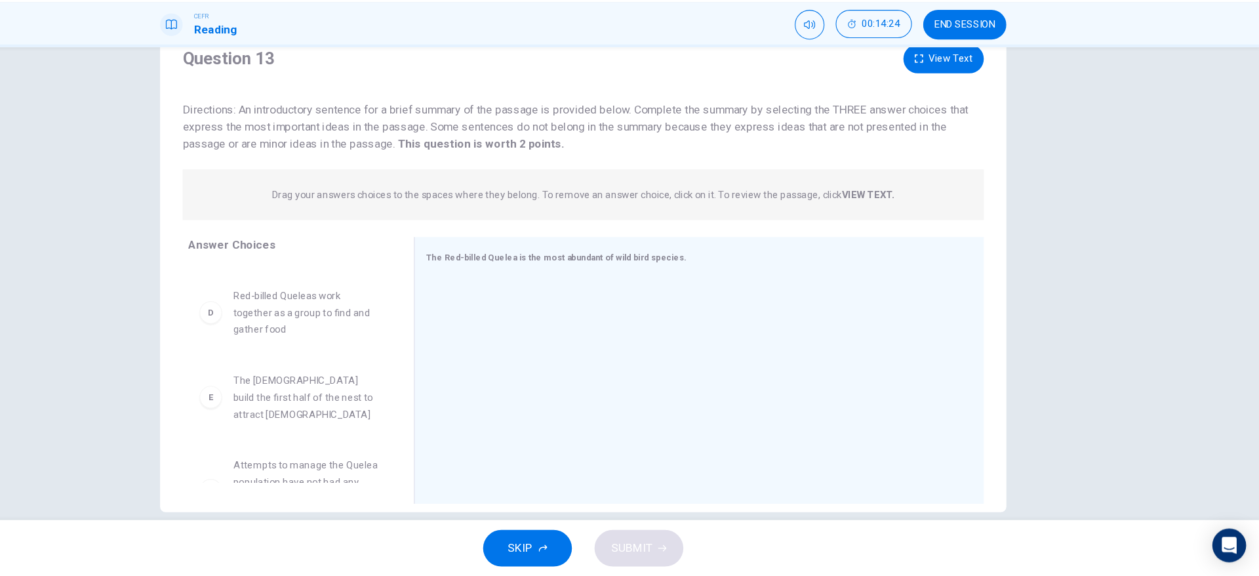
scroll to position [222, 0]
click at [370, 343] on span "Red-billed Queleas work together as a group to find and gather food" at bounding box center [372, 319] width 136 height 47
click at [380, 337] on span "Red-billed Queleas work together as a group to find and gather food" at bounding box center [372, 319] width 136 height 47
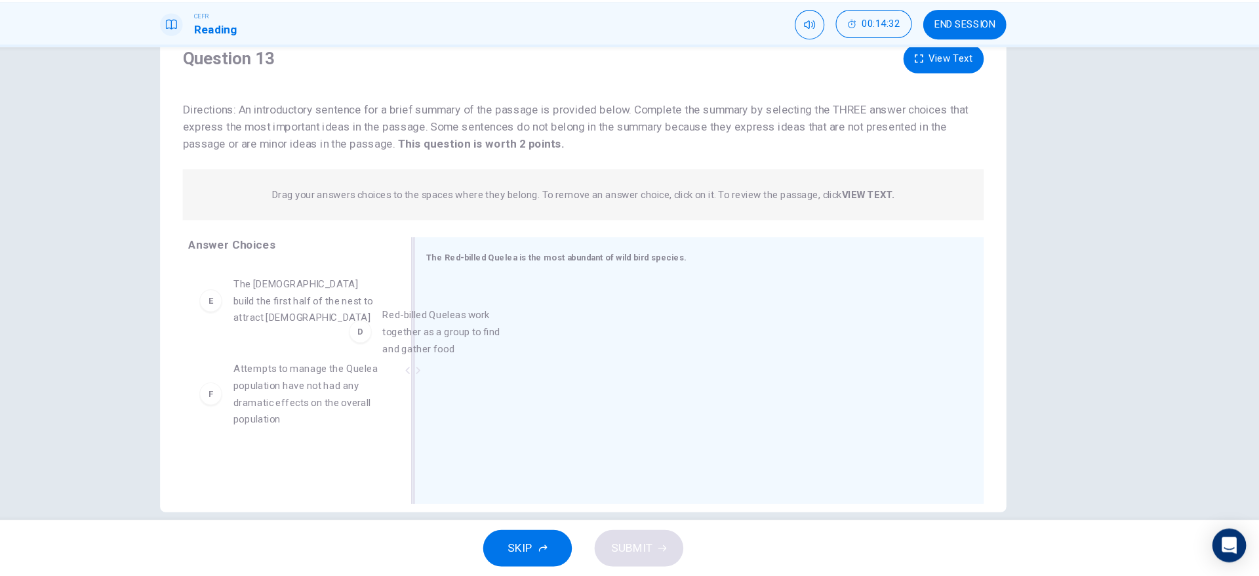
drag, startPoint x: 380, startPoint y: 338, endPoint x: 536, endPoint y: 351, distance: 156.6
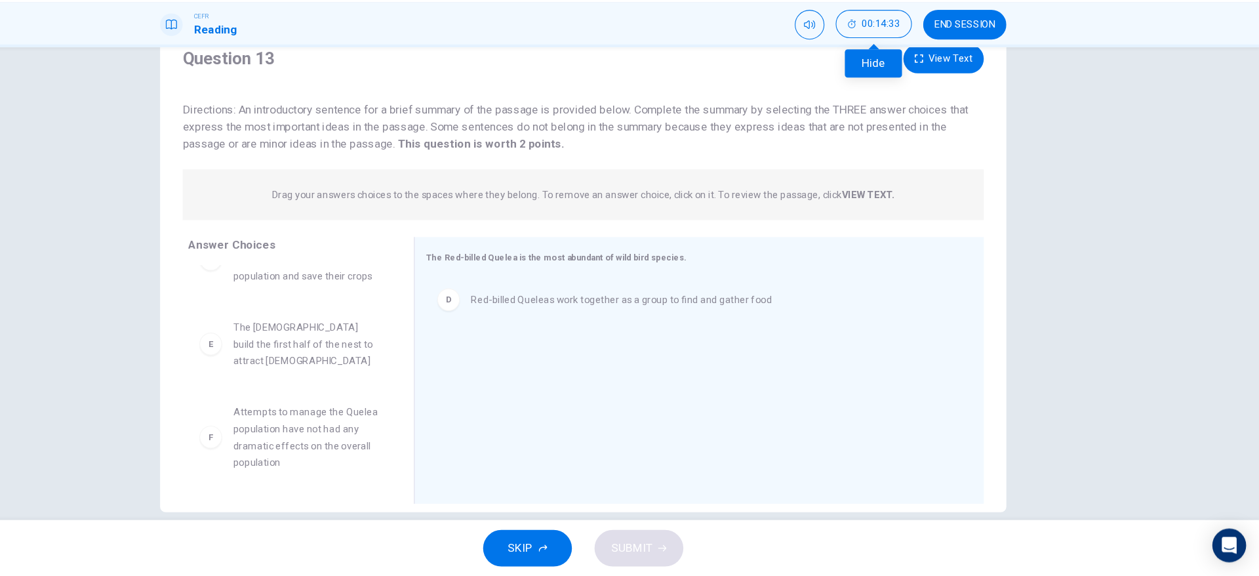
scroll to position [181, 0]
click at [975, 104] on button "View Text" at bounding box center [964, 94] width 75 height 27
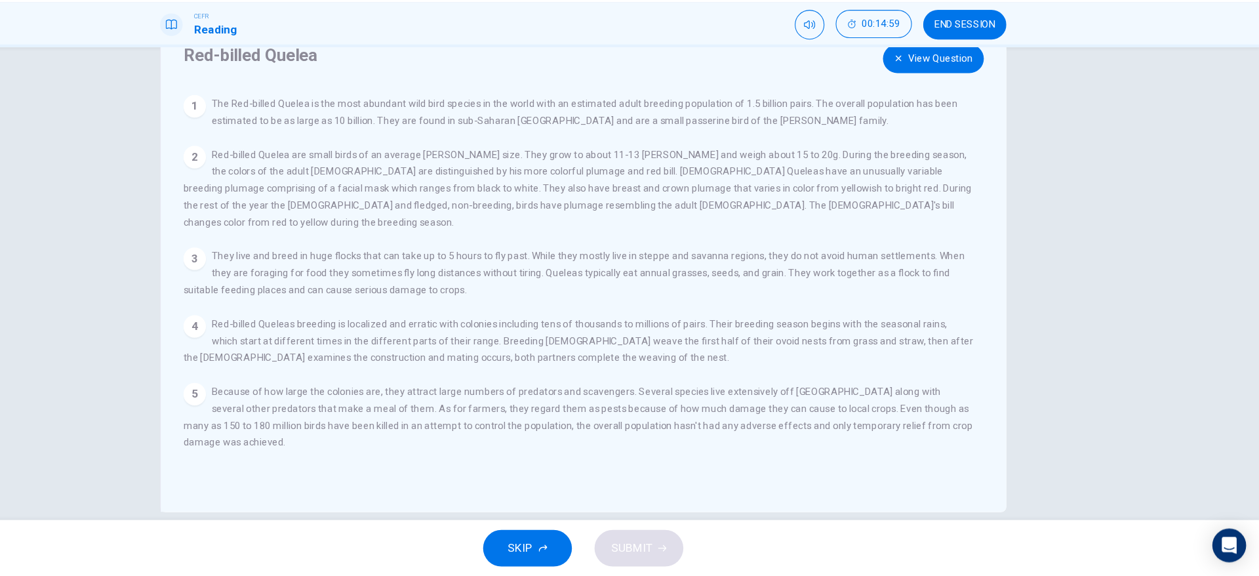
click at [927, 81] on button "View Text" at bounding box center [964, 94] width 75 height 27
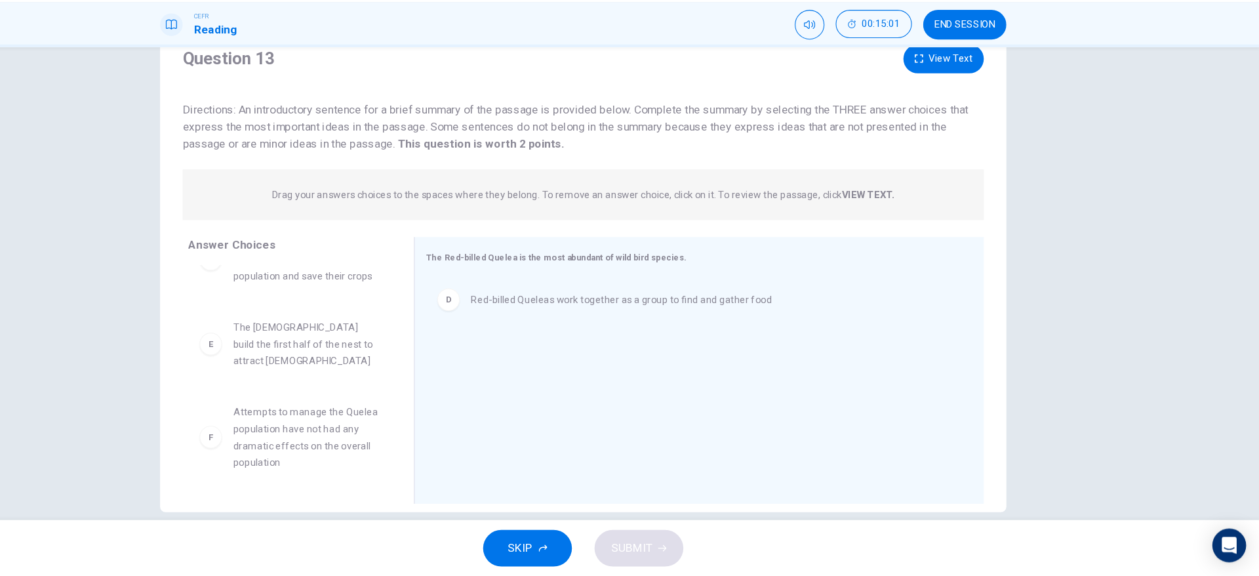
click at [966, 100] on button "View Text" at bounding box center [964, 94] width 75 height 27
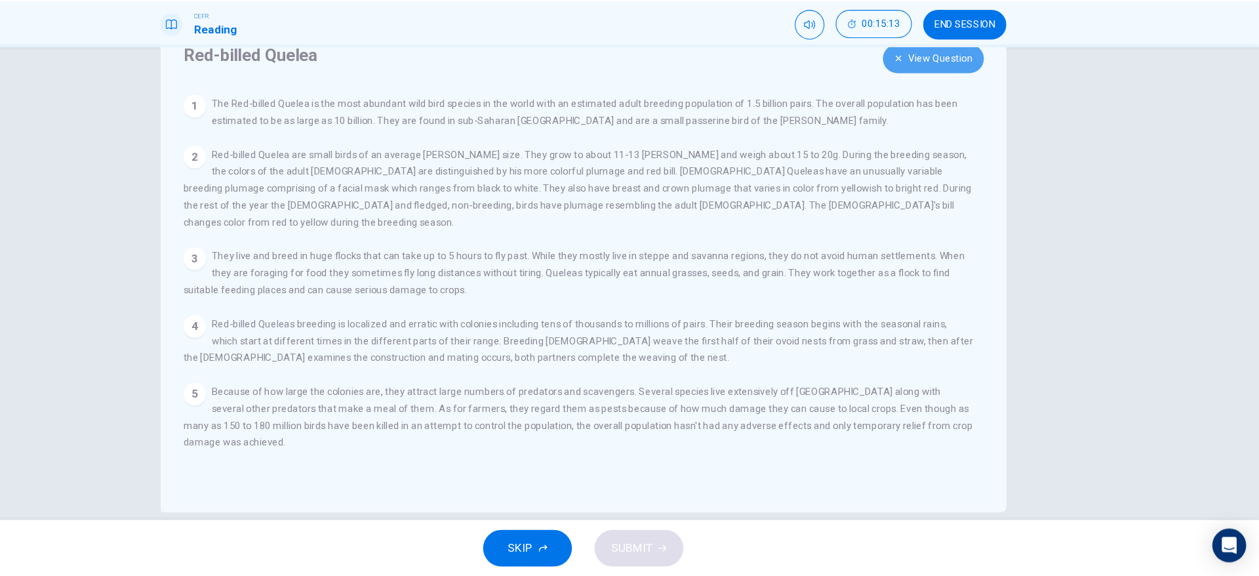
click at [966, 100] on button "View Question" at bounding box center [955, 94] width 94 height 27
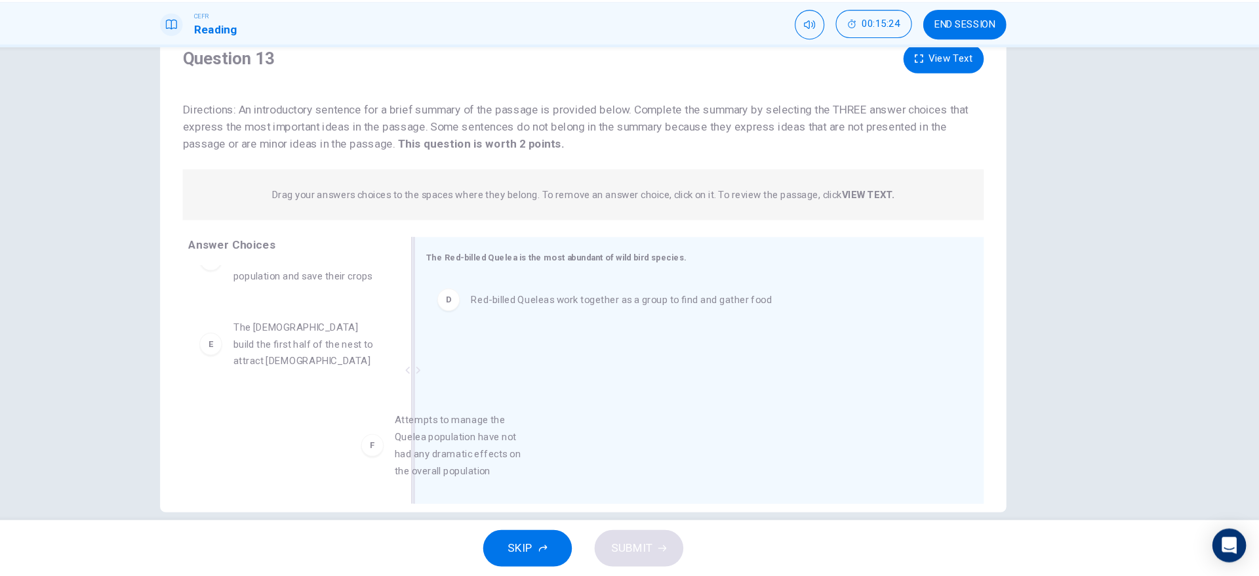
drag, startPoint x: 417, startPoint y: 456, endPoint x: 581, endPoint y: 461, distance: 164.0
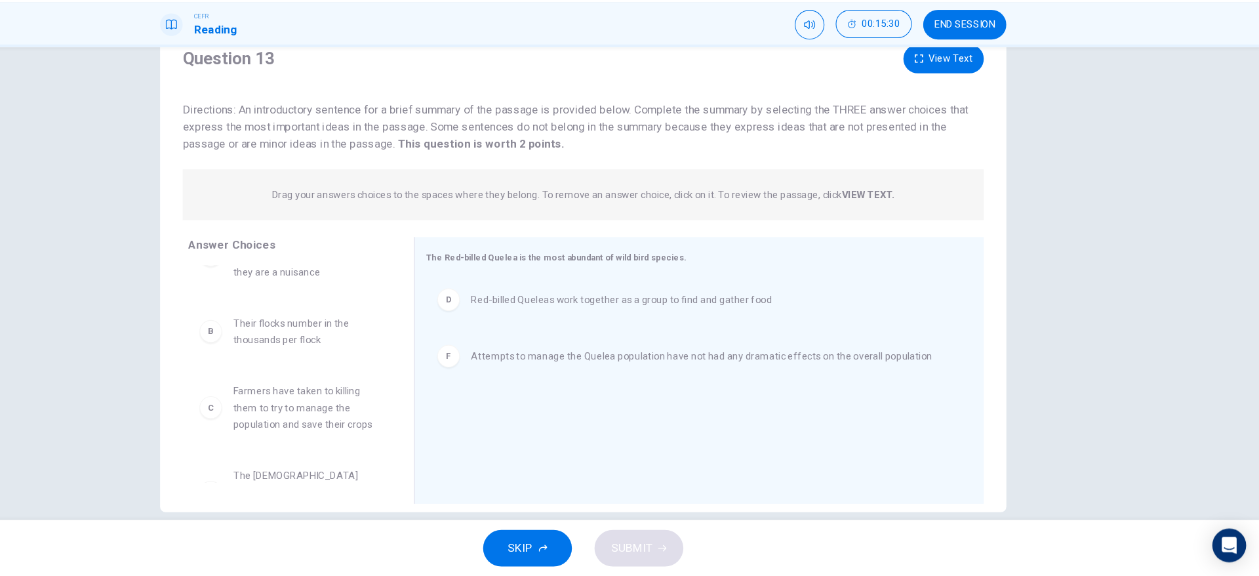
scroll to position [0, 0]
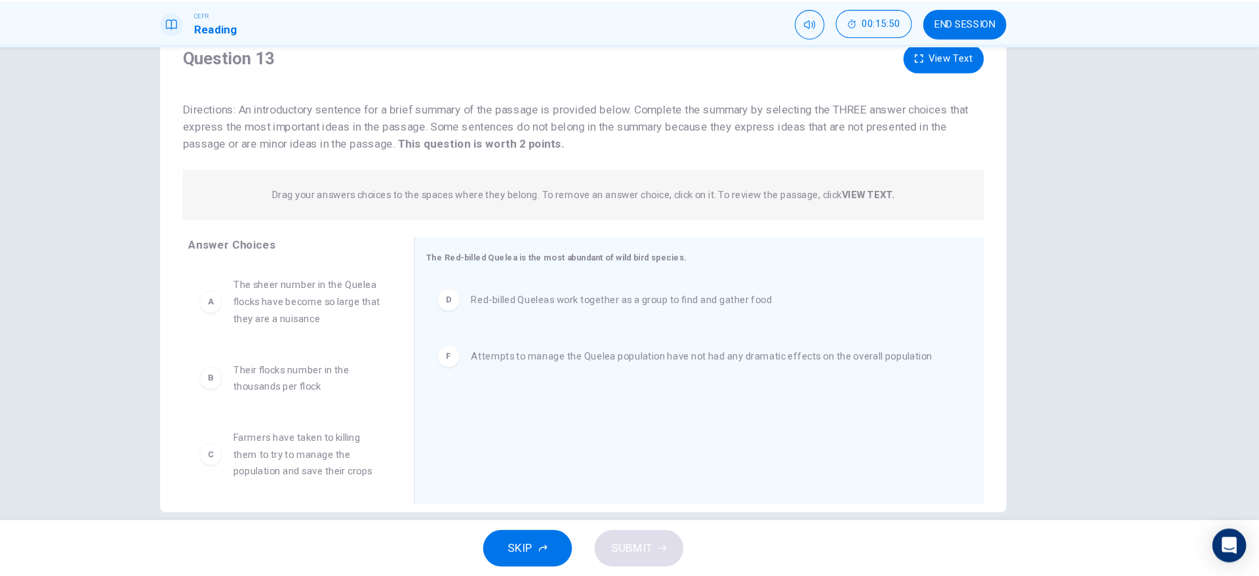
click at [968, 108] on div "Question 13 View Text Directions: An introductory sentence for a brief summary …" at bounding box center [629, 131] width 787 height 100
click at [964, 94] on button "View Text" at bounding box center [964, 94] width 75 height 27
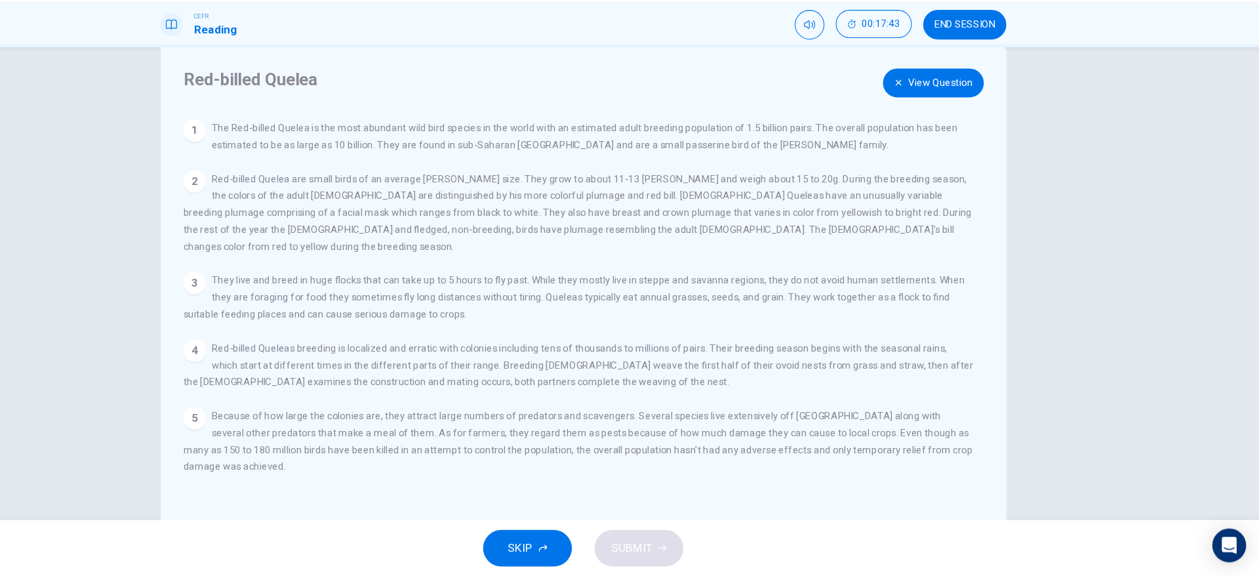
scroll to position [22, 0]
click at [983, 127] on button "View Question" at bounding box center [955, 122] width 94 height 27
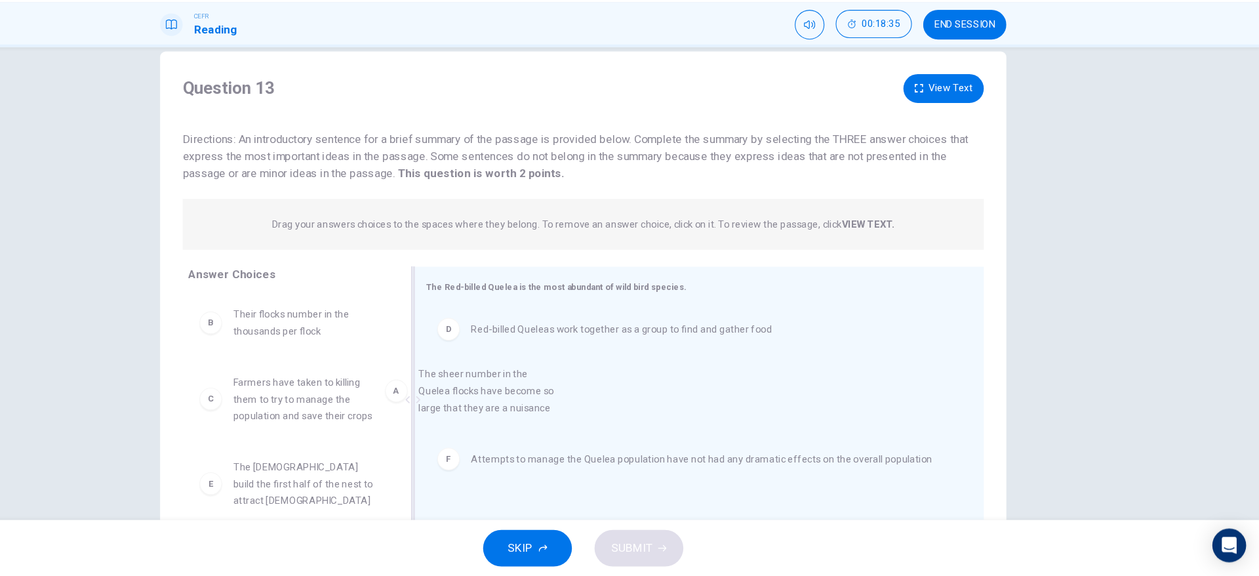
drag, startPoint x: 383, startPoint y: 356, endPoint x: 568, endPoint y: 413, distance: 193.5
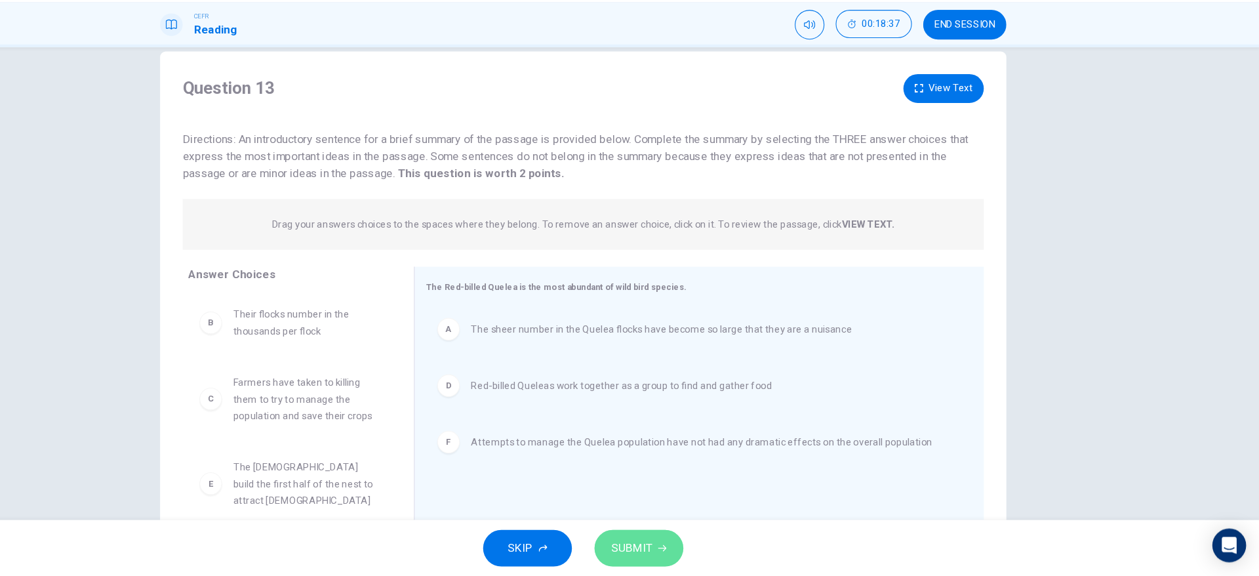
click at [669, 539] on button "SUBMIT" at bounding box center [681, 549] width 83 height 34
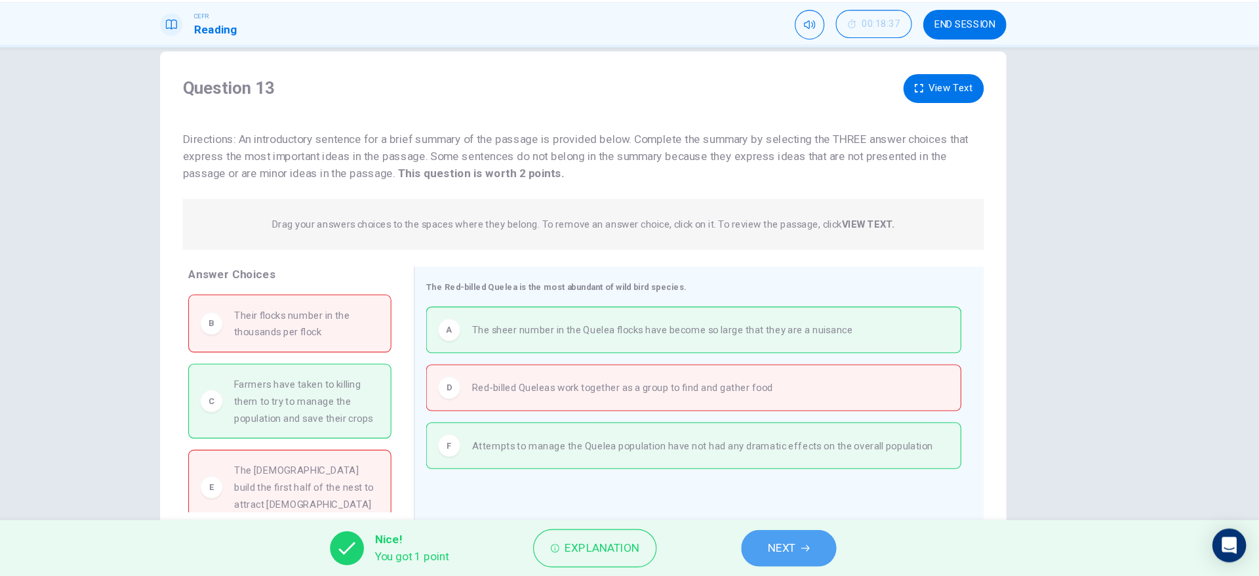
click at [829, 547] on button "NEXT" at bounding box center [820, 549] width 88 height 34
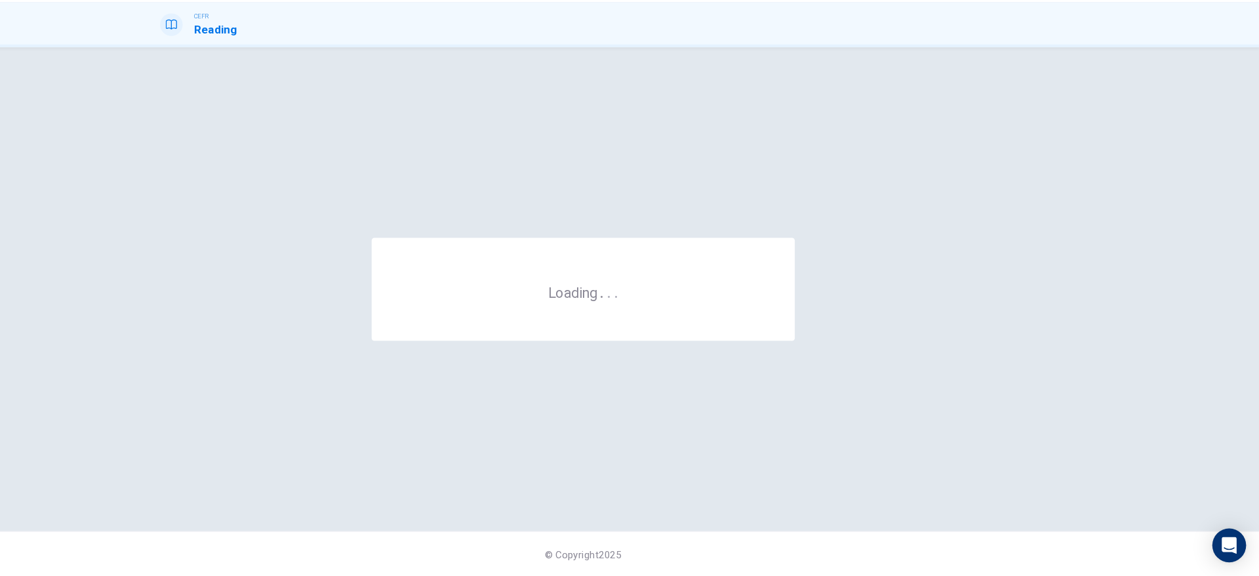
scroll to position [0, 0]
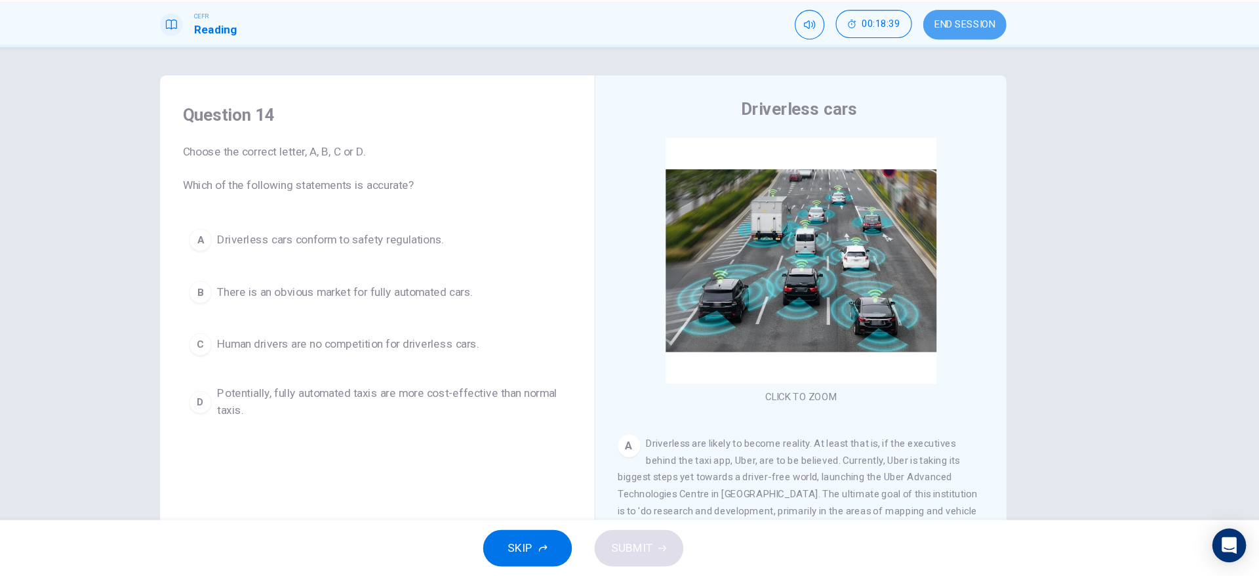
click at [994, 50] on button "END SESSION" at bounding box center [983, 63] width 77 height 28
